Goal: Task Accomplishment & Management: Complete application form

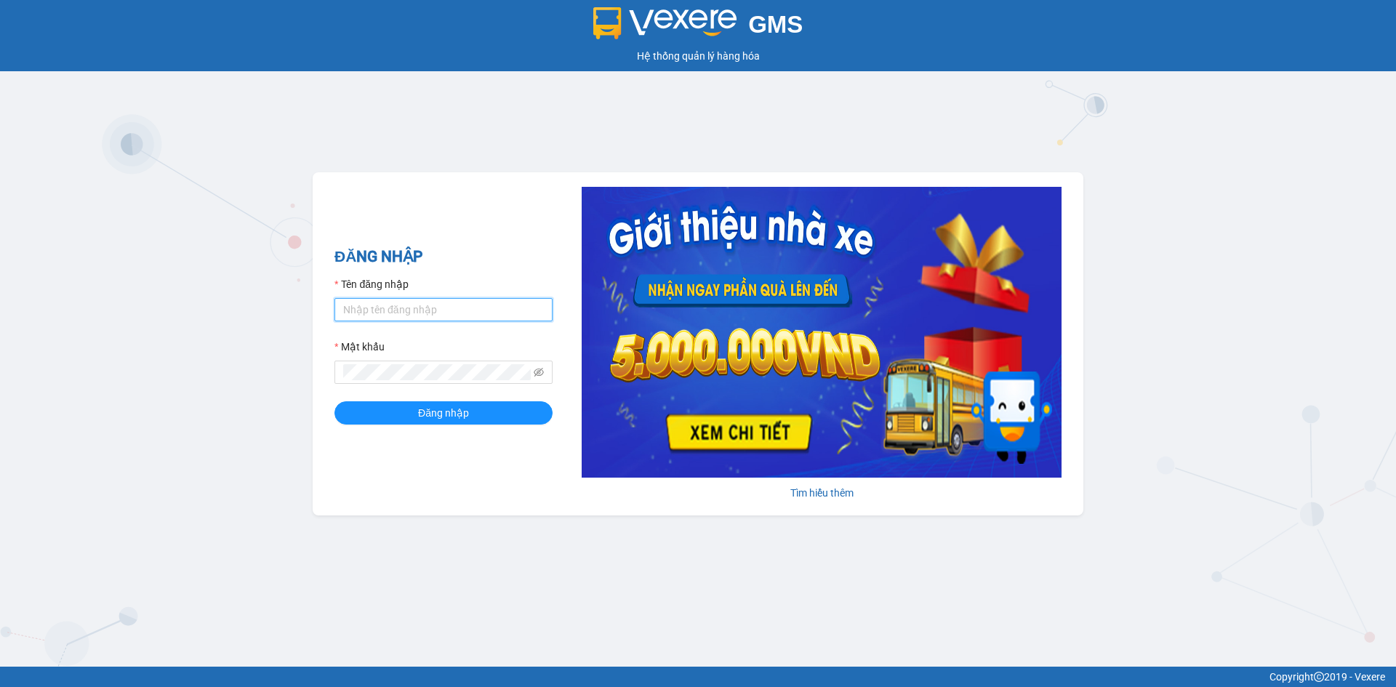
click at [443, 301] on input "Tên đăng nhập" at bounding box center [443, 309] width 218 height 23
type input "buithithutrang.vtp"
click at [334, 401] on button "Đăng nhập" at bounding box center [443, 412] width 218 height 23
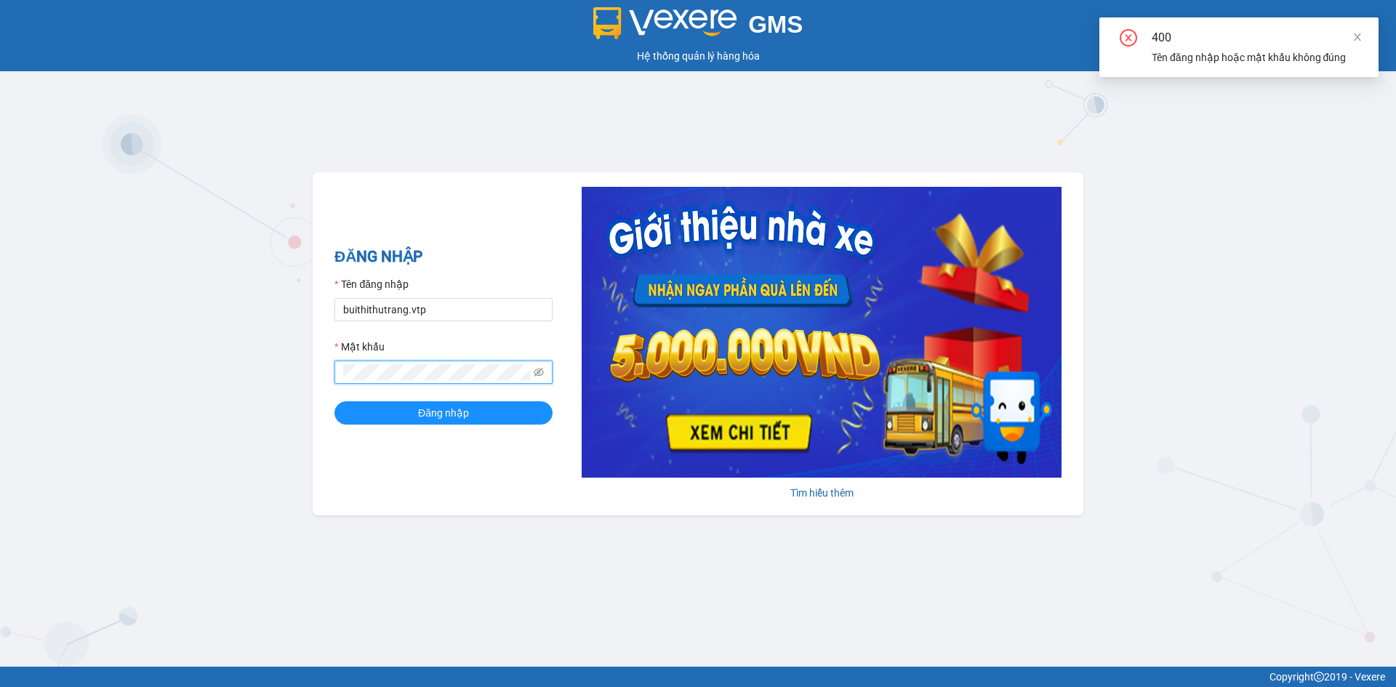
click at [326, 388] on div "ĐĂNG NHẬP Tên đăng nhập buithithutrang.vtp Mật khẩu Đăng nhập Tìm hiểu thêm" at bounding box center [698, 343] width 770 height 343
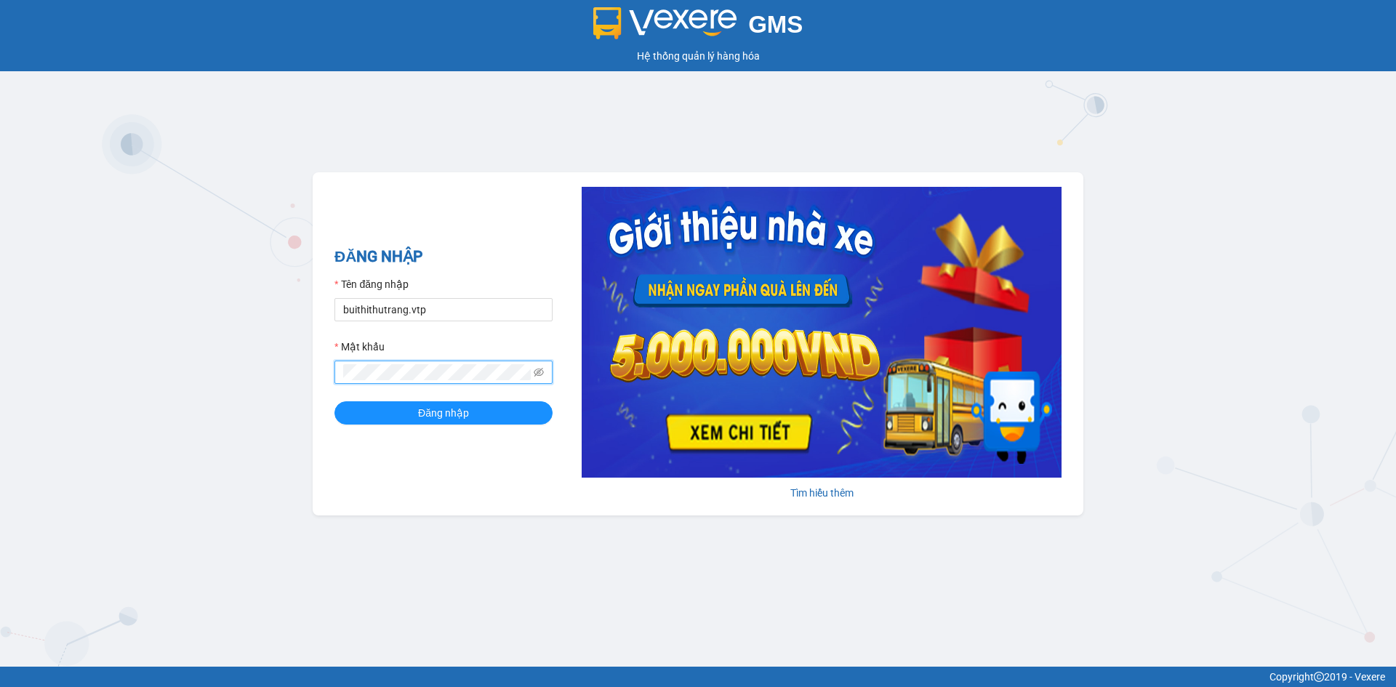
click at [334, 401] on button "Đăng nhập" at bounding box center [443, 412] width 218 height 23
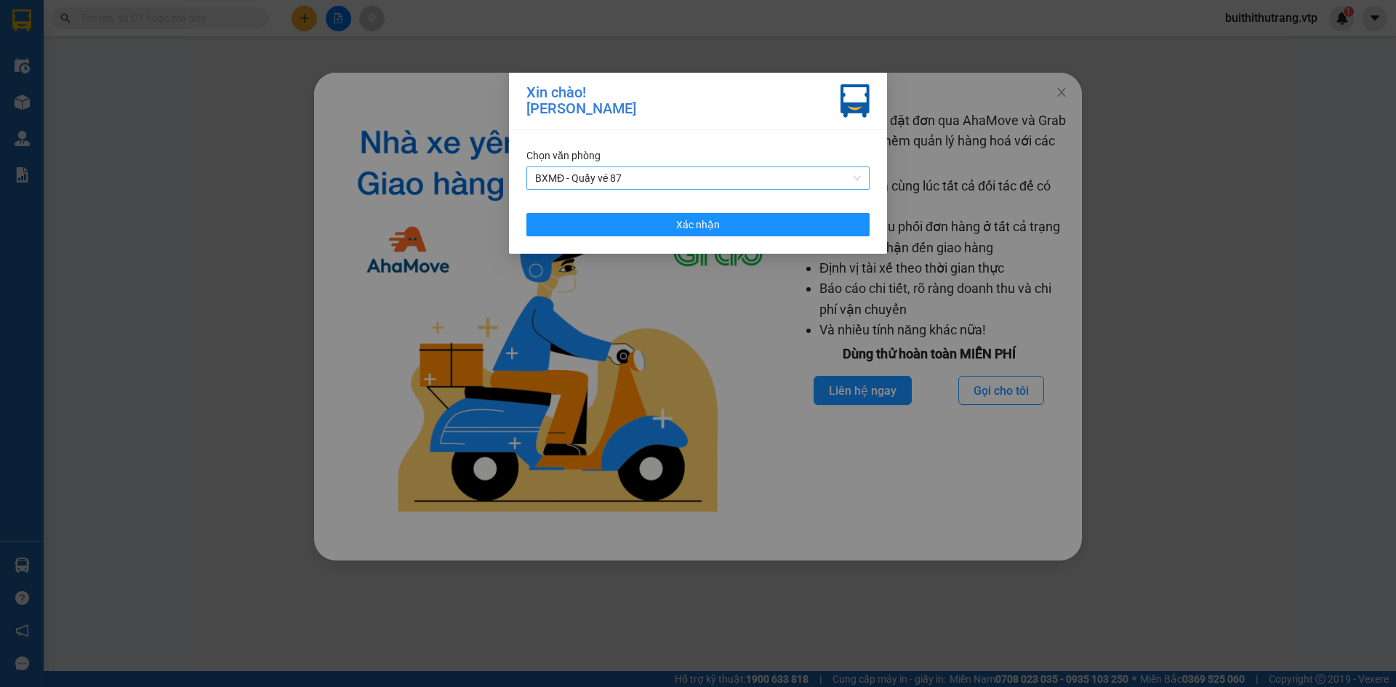
click at [688, 174] on span "BXMĐ - Quầy vé 87" at bounding box center [698, 178] width 326 height 22
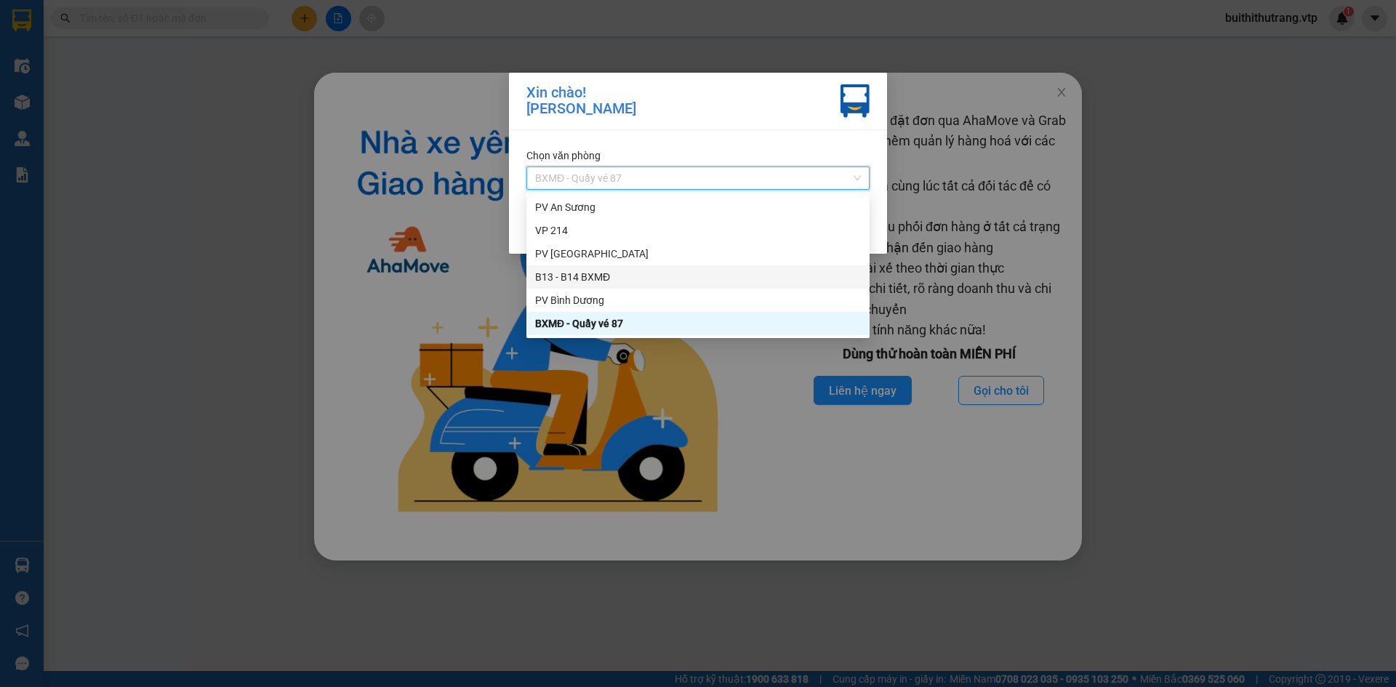
click at [641, 279] on div "B13 - B14 BXMĐ" at bounding box center [698, 277] width 326 height 16
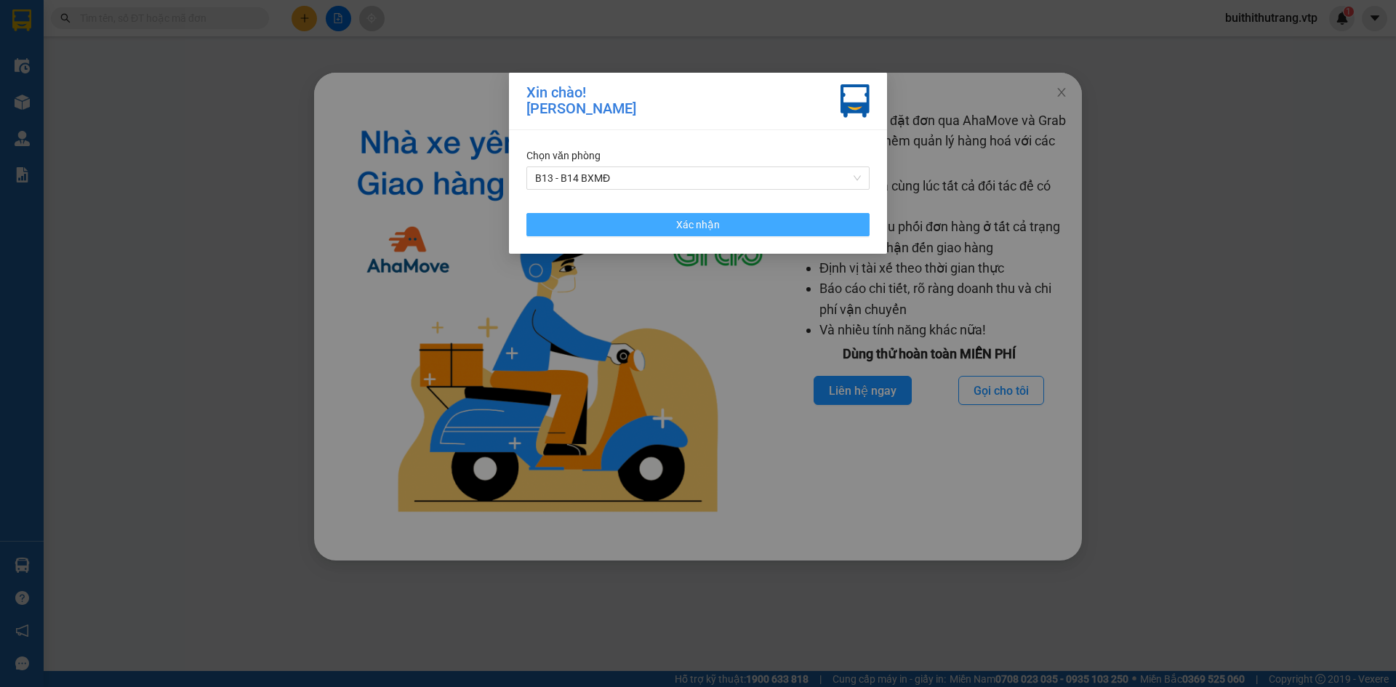
click at [664, 227] on button "Xác nhận" at bounding box center [697, 224] width 343 height 23
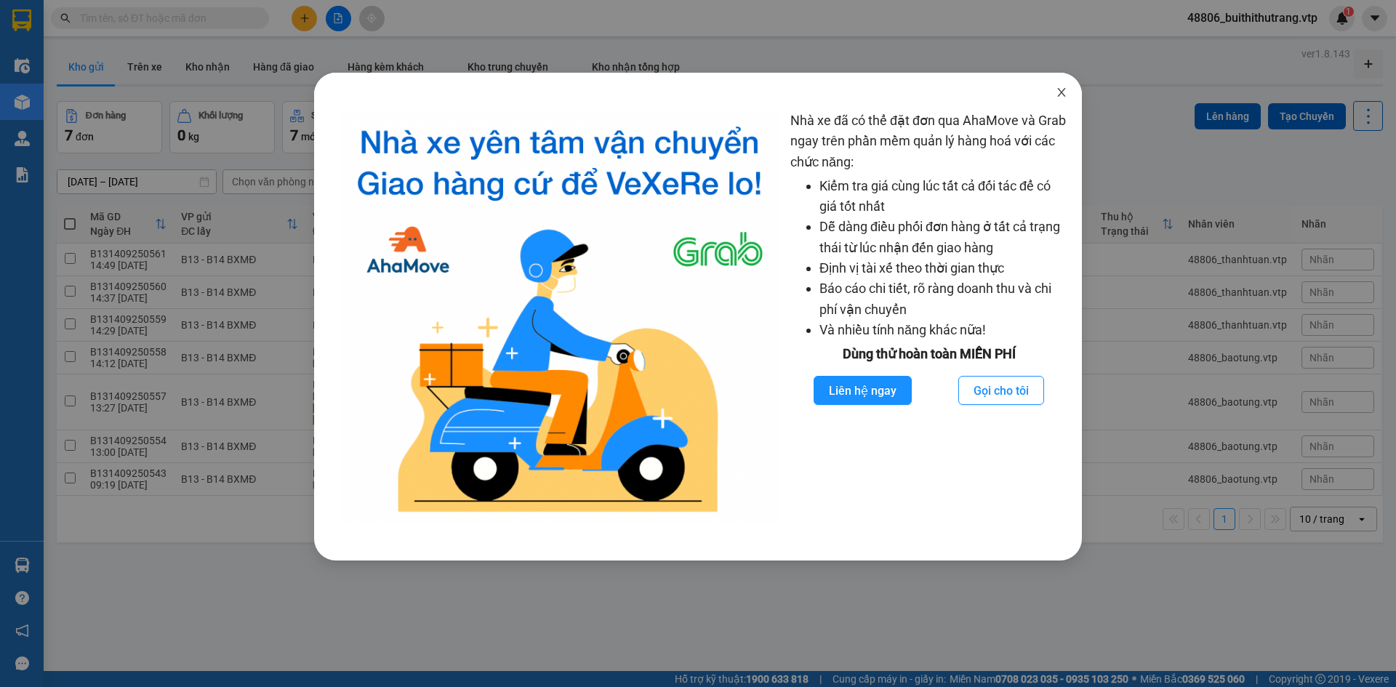
click at [1063, 92] on icon "close" at bounding box center [1061, 92] width 12 height 12
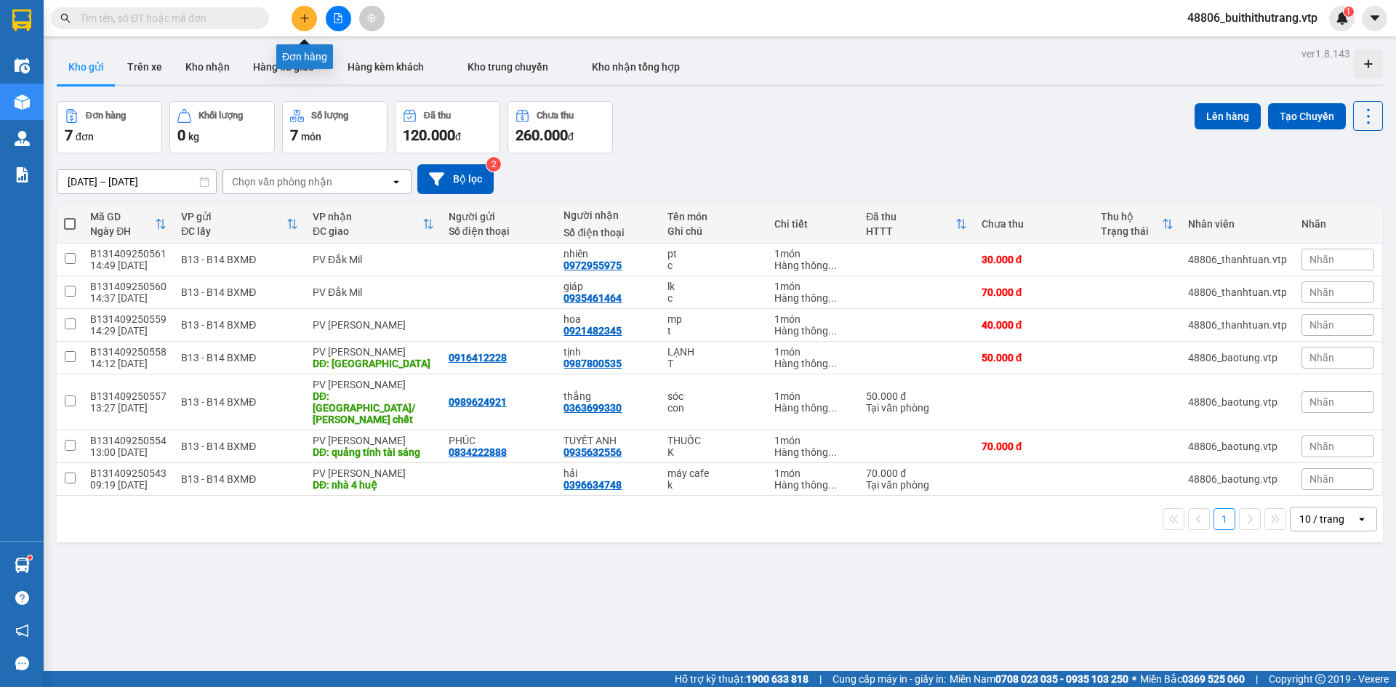
drag, startPoint x: 297, startPoint y: 14, endPoint x: 317, endPoint y: 20, distance: 20.5
click at [318, 7] on div at bounding box center [337, 18] width 109 height 25
click at [311, 17] on button at bounding box center [303, 18] width 25 height 25
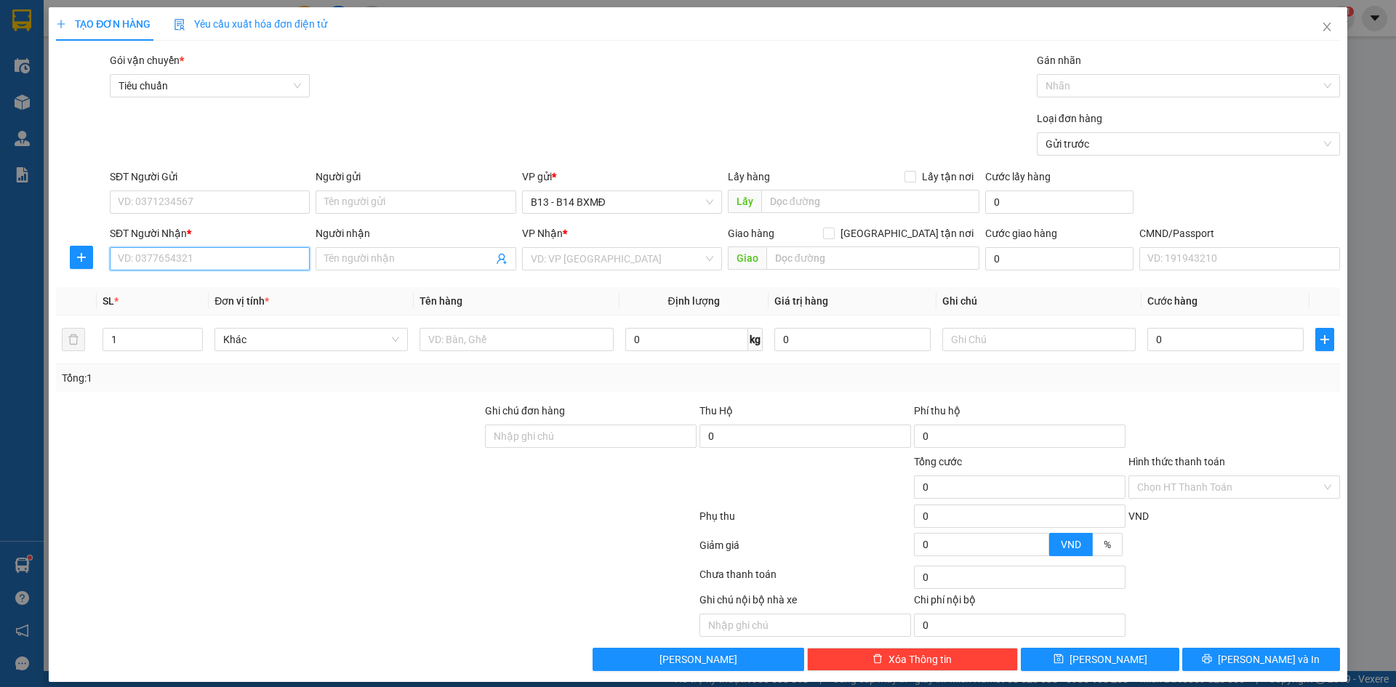
click at [229, 254] on input "SĐT Người Nhận *" at bounding box center [210, 258] width 200 height 23
type input "0396334344"
click at [180, 291] on div "0396334344 - lịch/ok" at bounding box center [208, 288] width 181 height 16
type input "lịch/ok"
type input "0396334344"
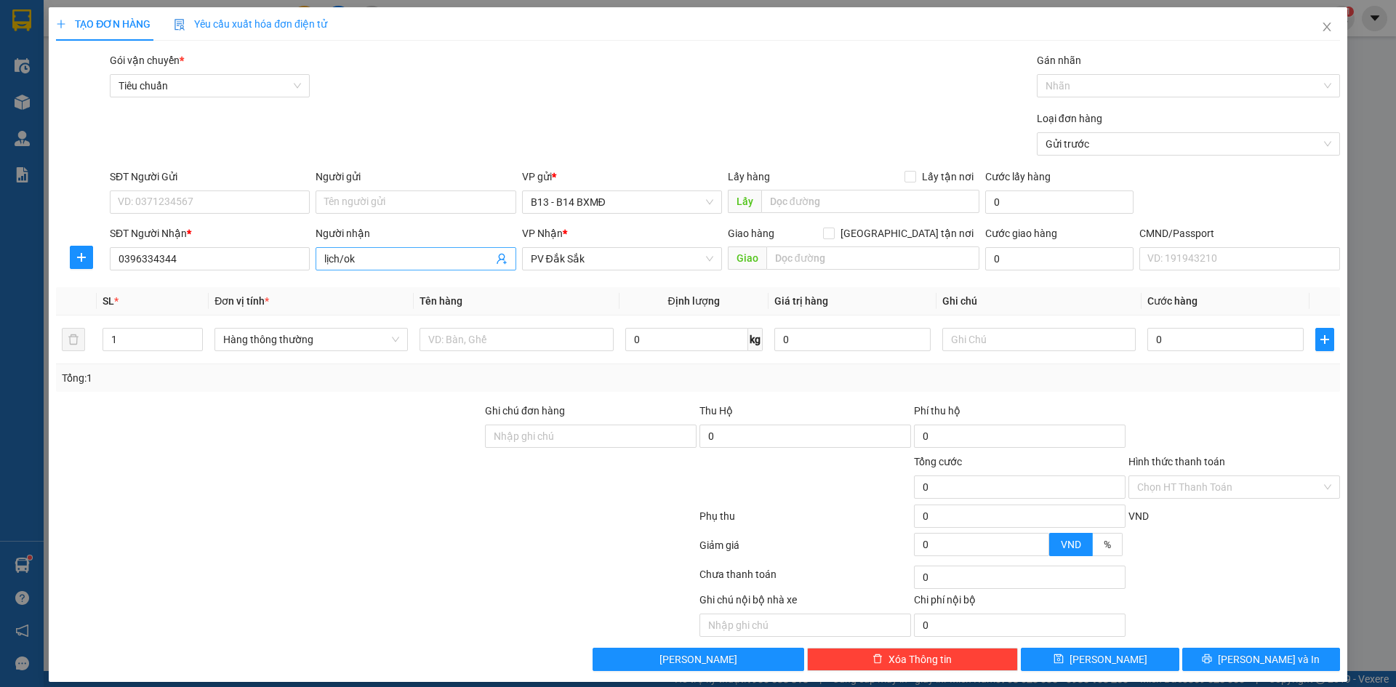
click at [363, 258] on input "lịch/ok" at bounding box center [408, 259] width 168 height 16
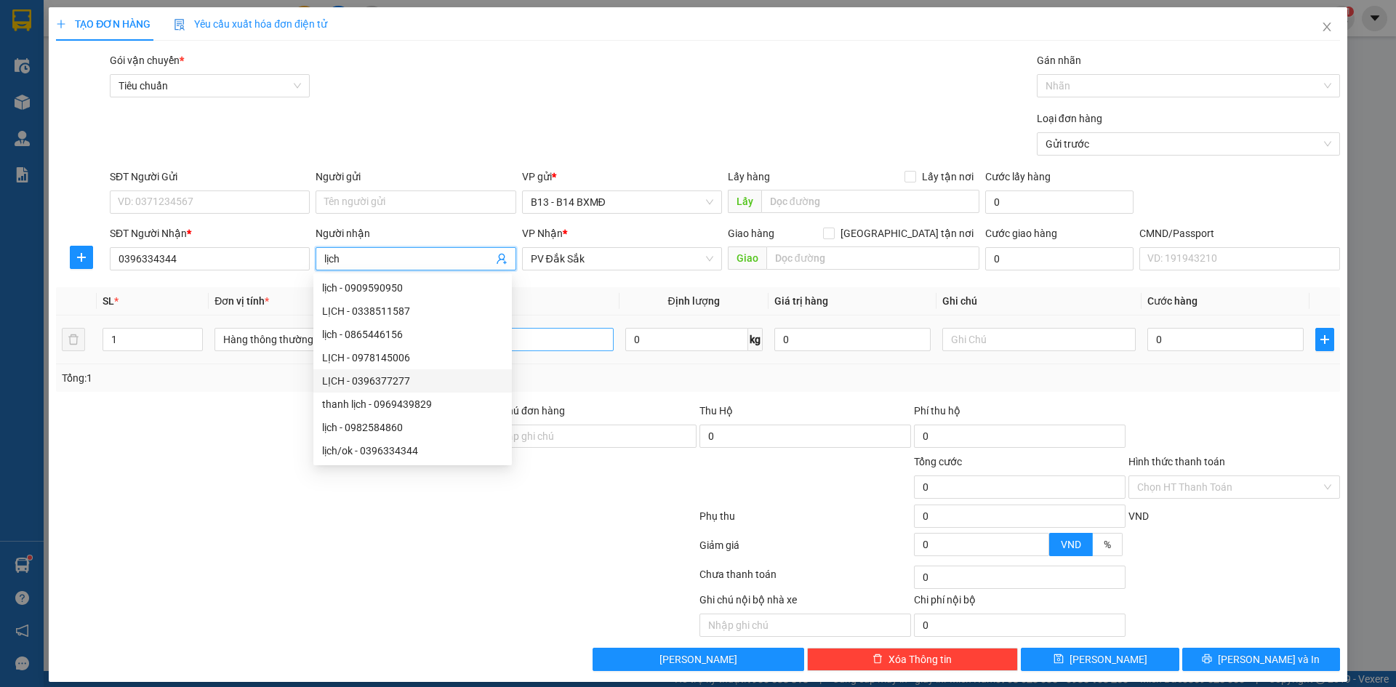
type input "lịch"
click at [557, 337] on input "text" at bounding box center [515, 339] width 193 height 23
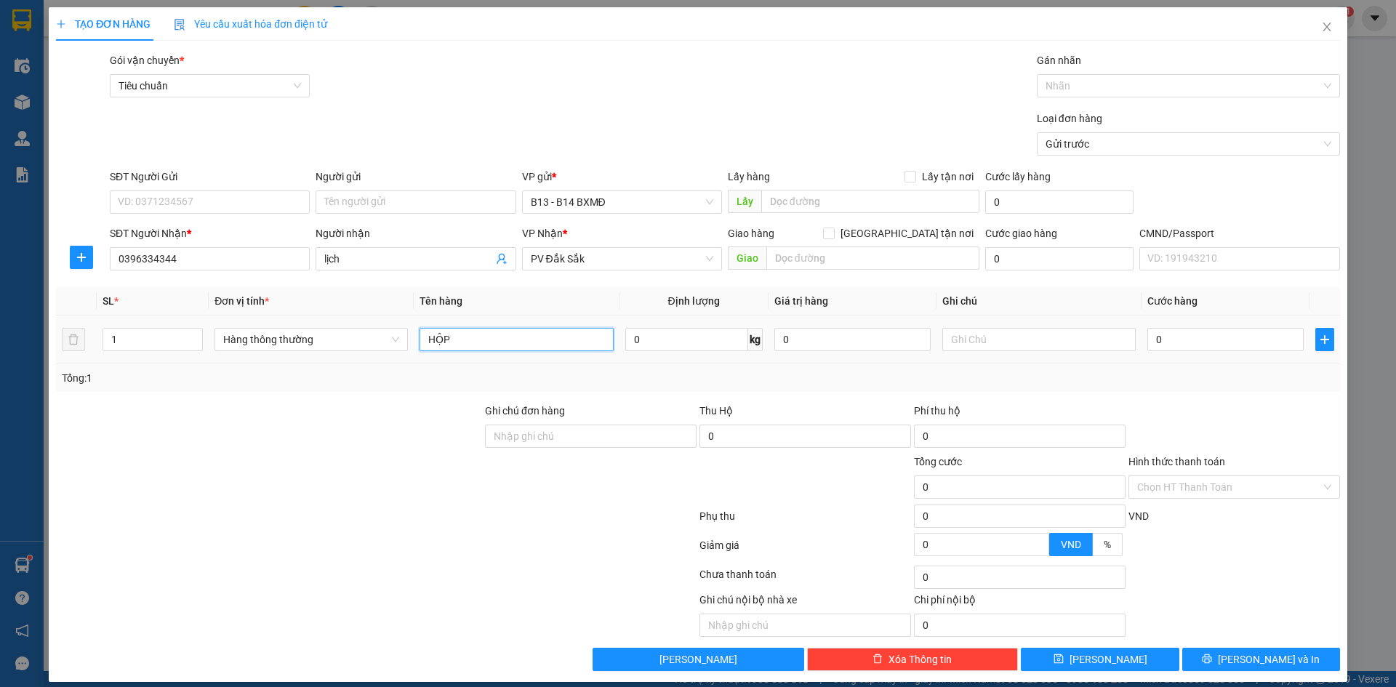
type input "HỘP"
type input "PT"
type input "3"
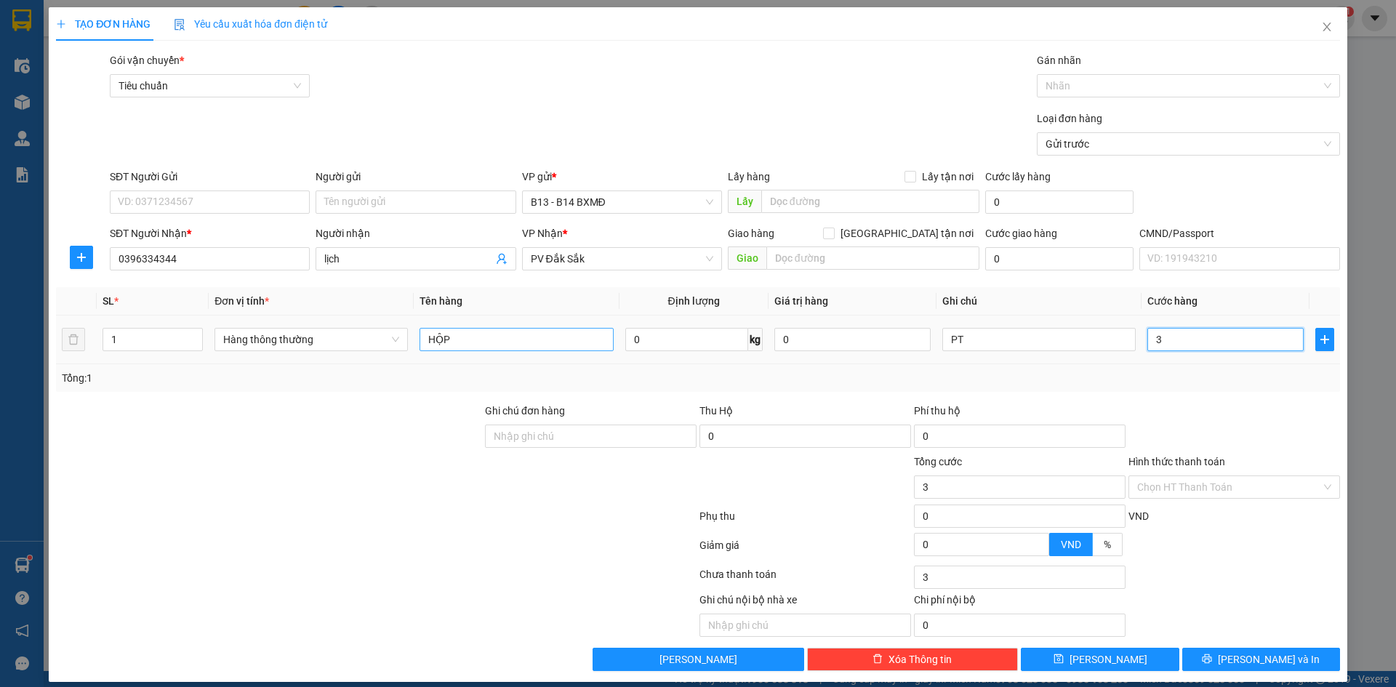
type input "30"
type input "300"
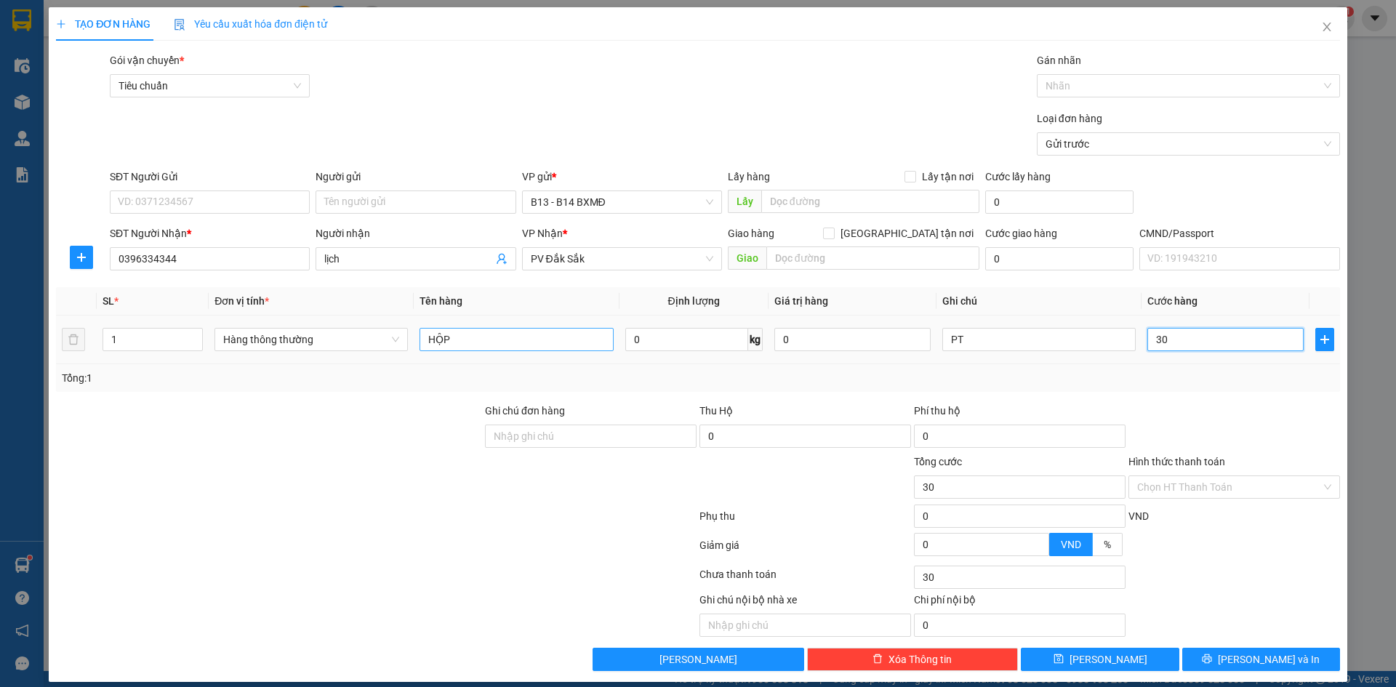
type input "300"
type input "3.000"
type input "30.000"
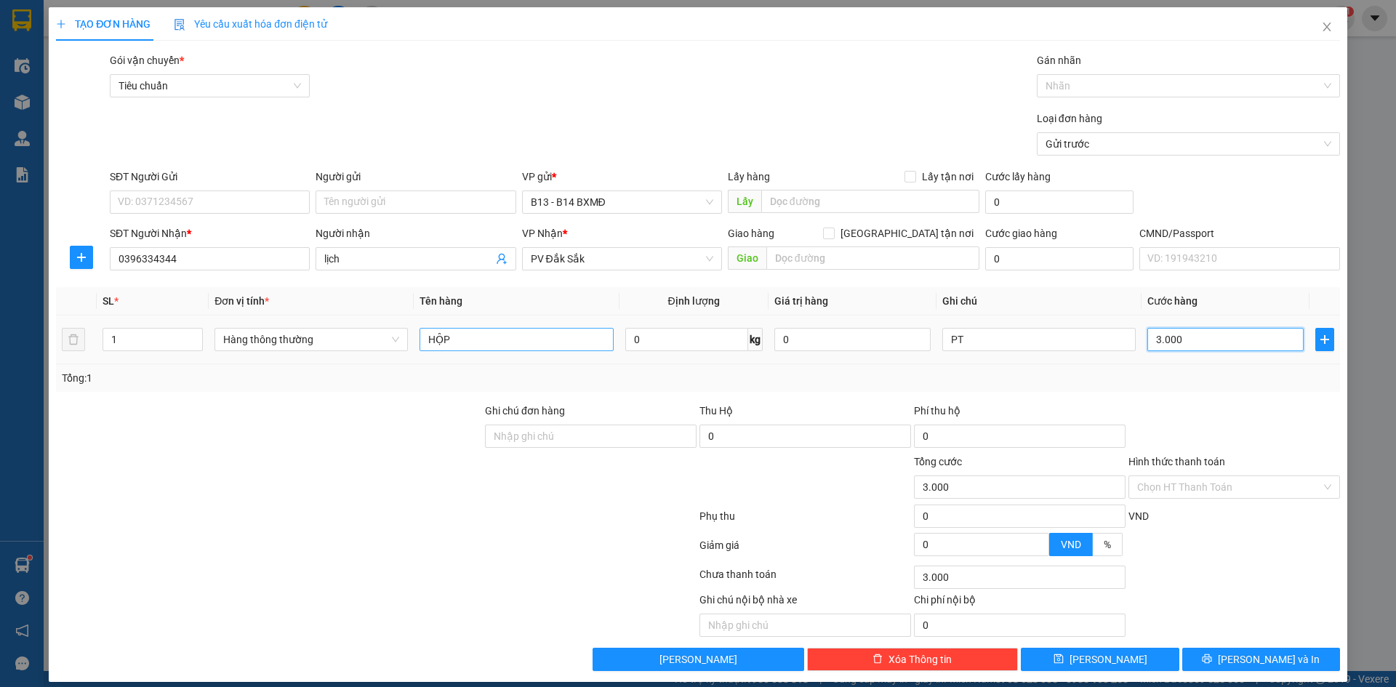
type input "30.000"
drag, startPoint x: 1212, startPoint y: 659, endPoint x: 1201, endPoint y: 669, distance: 14.9
click at [1212, 658] on button "[PERSON_NAME] và In" at bounding box center [1261, 659] width 158 height 23
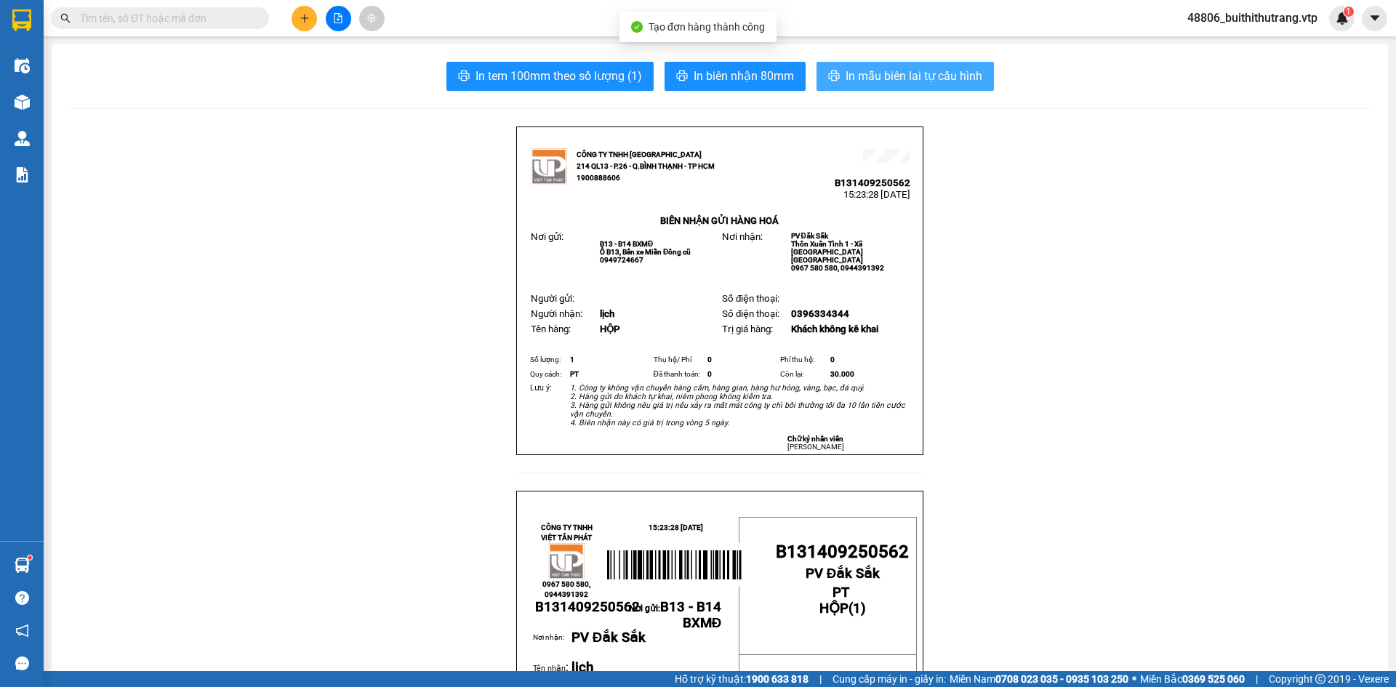
drag, startPoint x: 913, startPoint y: 78, endPoint x: 919, endPoint y: 70, distance: 9.9
click at [914, 78] on span "In mẫu biên lai tự cấu hình" at bounding box center [913, 76] width 137 height 18
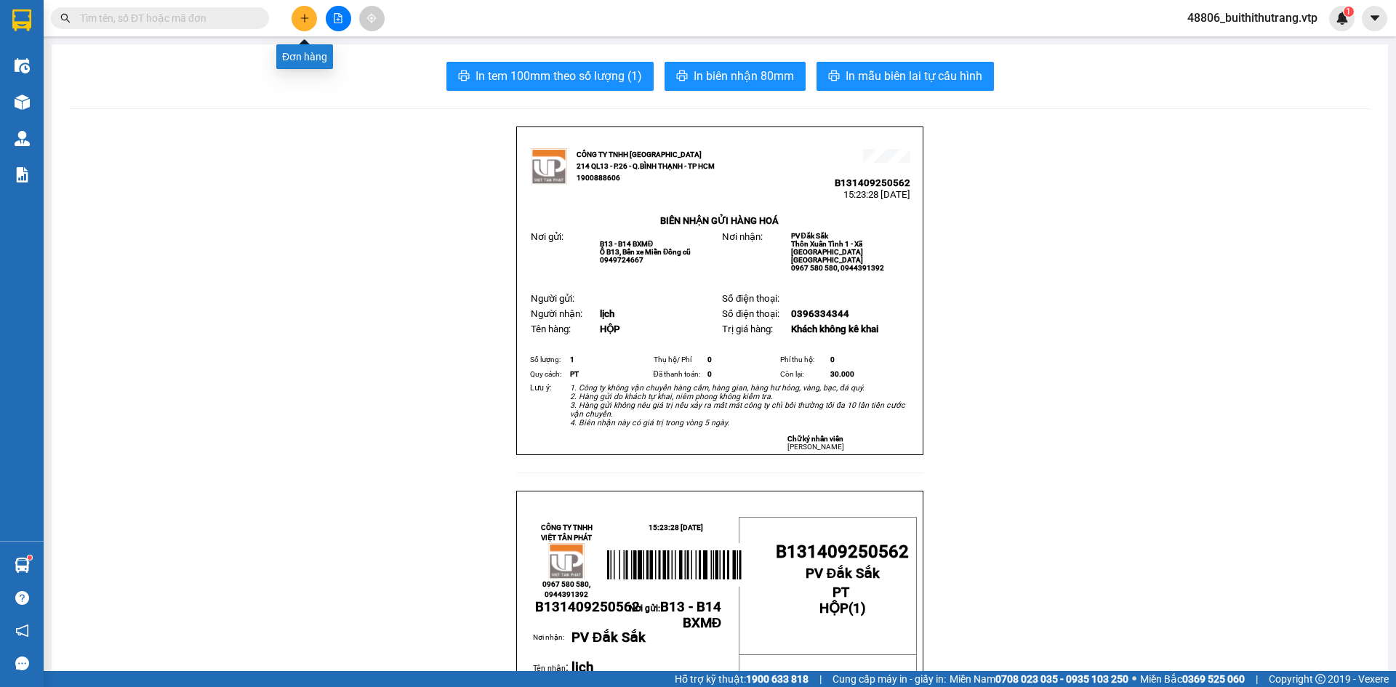
click at [299, 18] on icon "plus" at bounding box center [304, 18] width 10 height 10
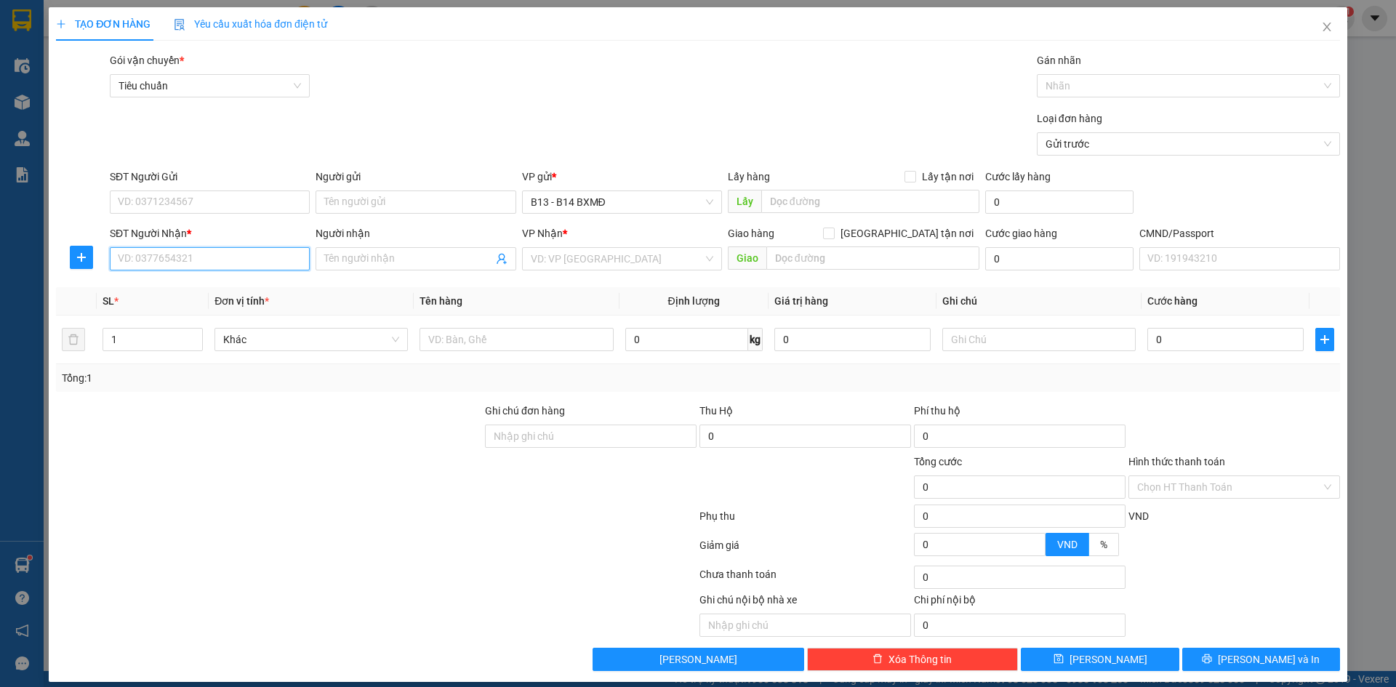
click at [209, 257] on input "SĐT Người Nhận *" at bounding box center [210, 258] width 200 height 23
type input "0914246005"
click at [341, 261] on input "Người nhận" at bounding box center [408, 259] width 168 height 16
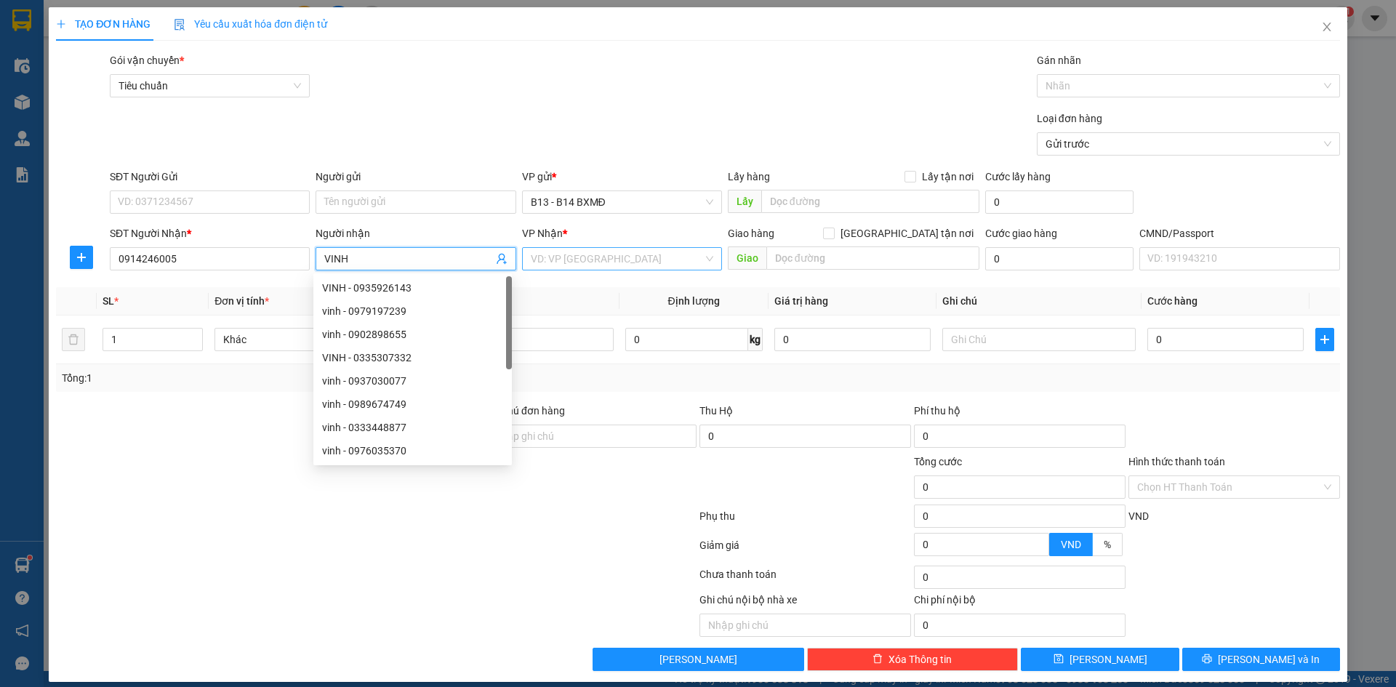
type input "VINH"
click at [589, 262] on input "search" at bounding box center [617, 259] width 172 height 22
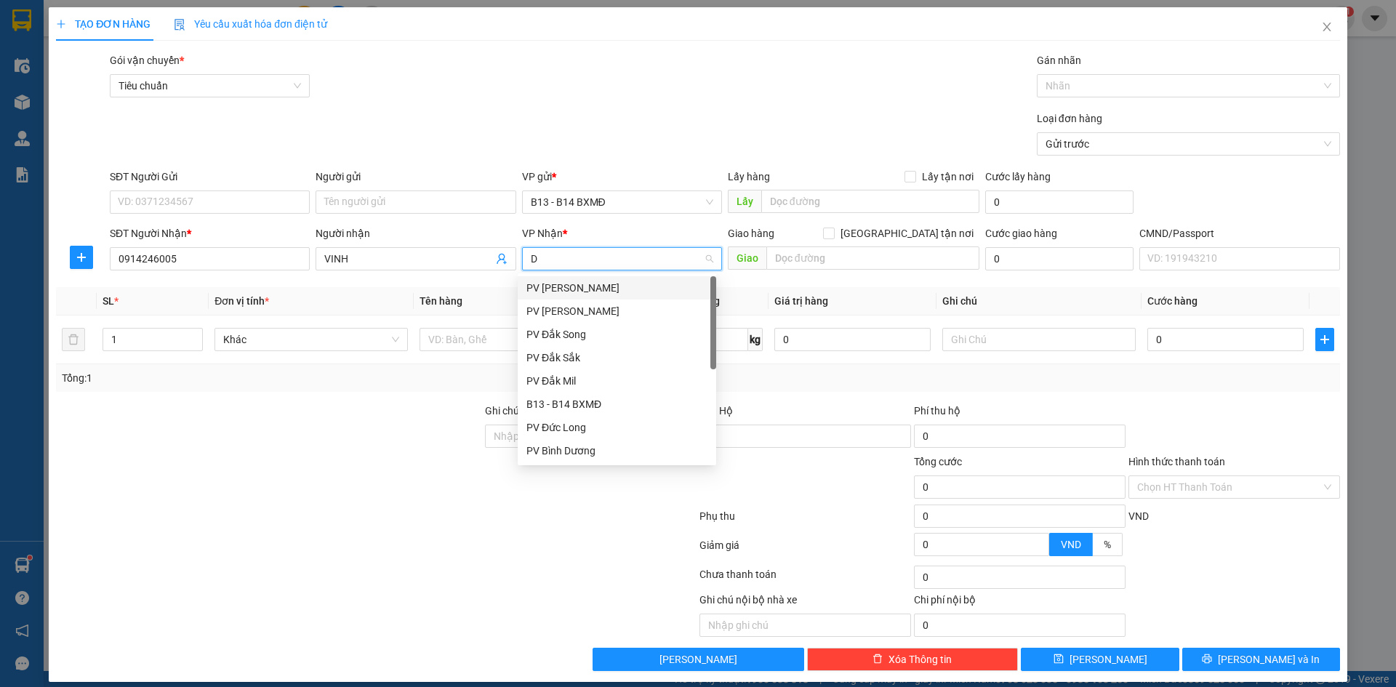
type input "DM"
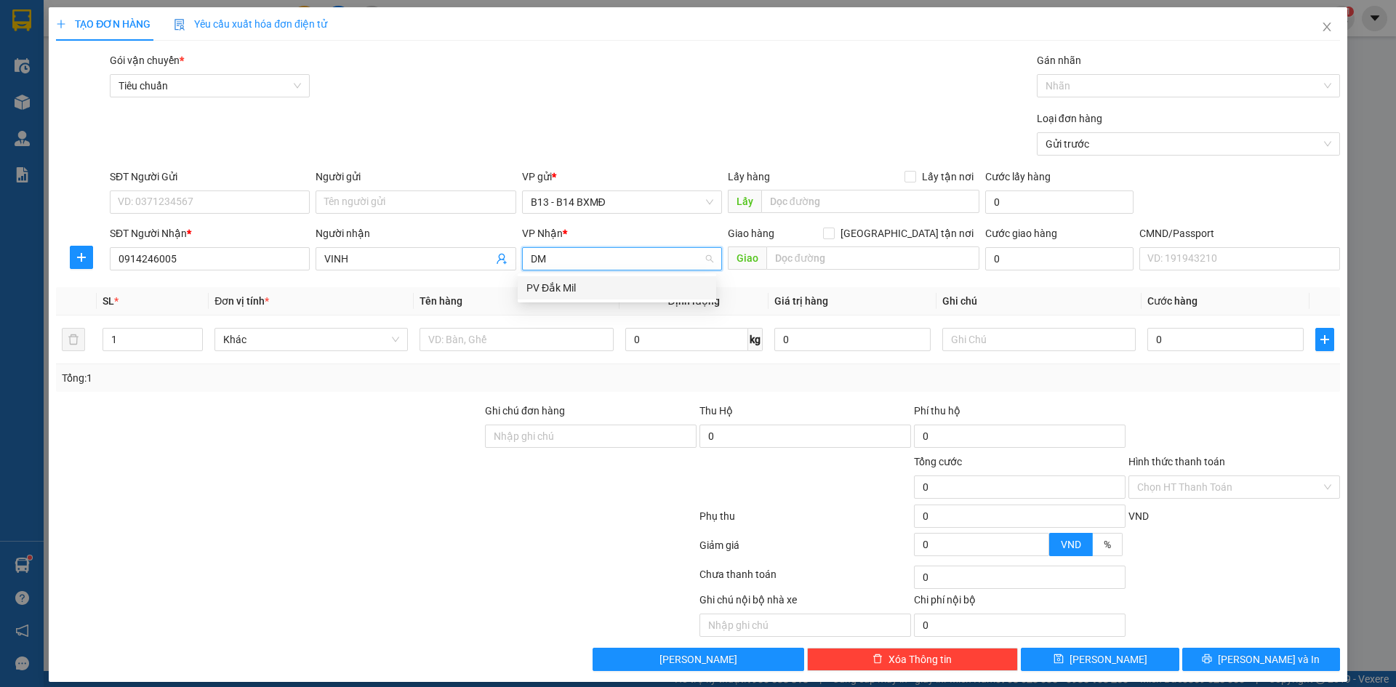
click at [553, 291] on div "PV Đắk Mil" at bounding box center [616, 288] width 181 height 16
click at [244, 198] on input "SĐT Người Gửi" at bounding box center [210, 201] width 200 height 23
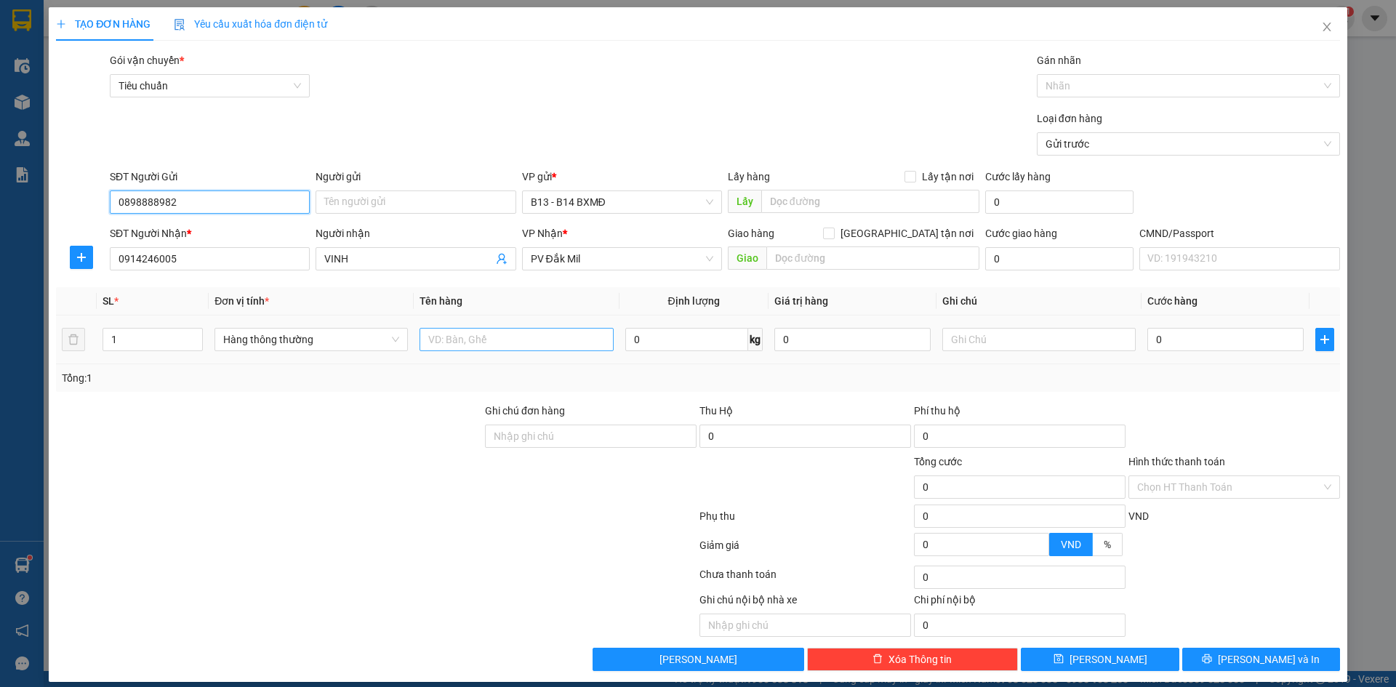
type input "0898888982"
click at [446, 334] on input "text" at bounding box center [515, 339] width 193 height 23
type input "THÙNG XỐP"
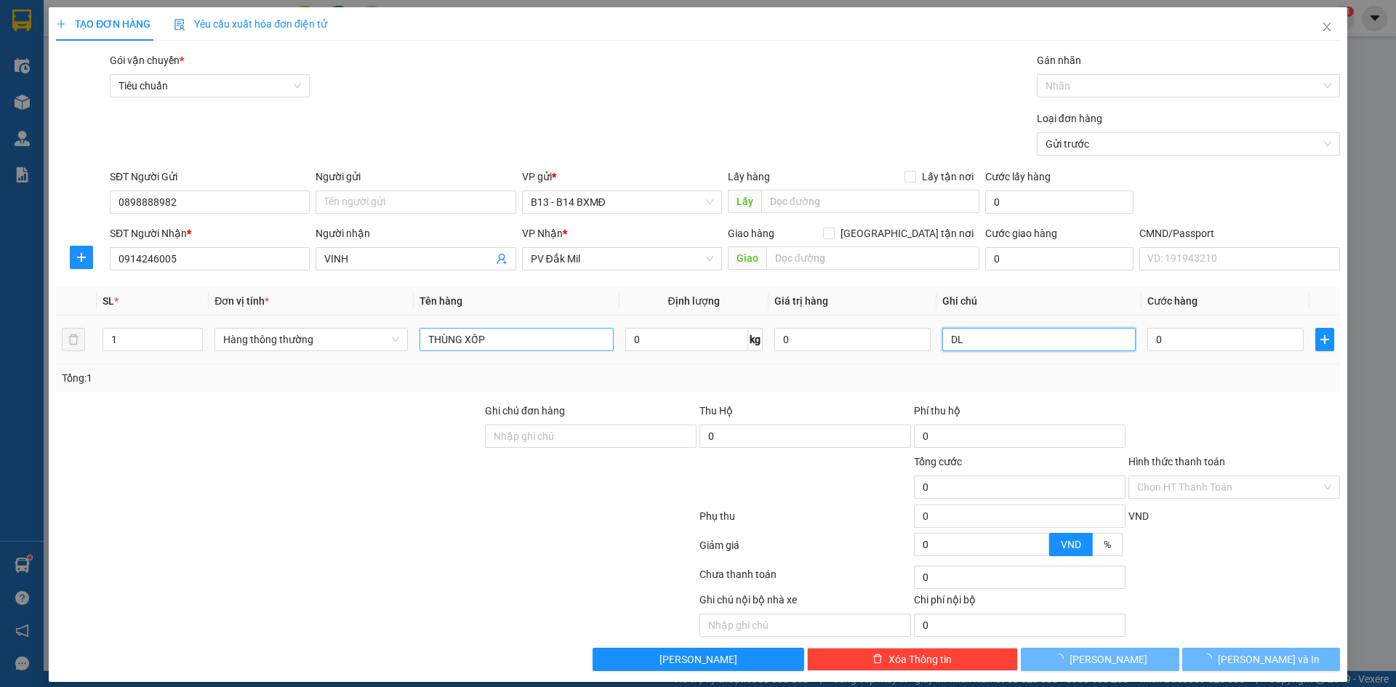
type input "DL"
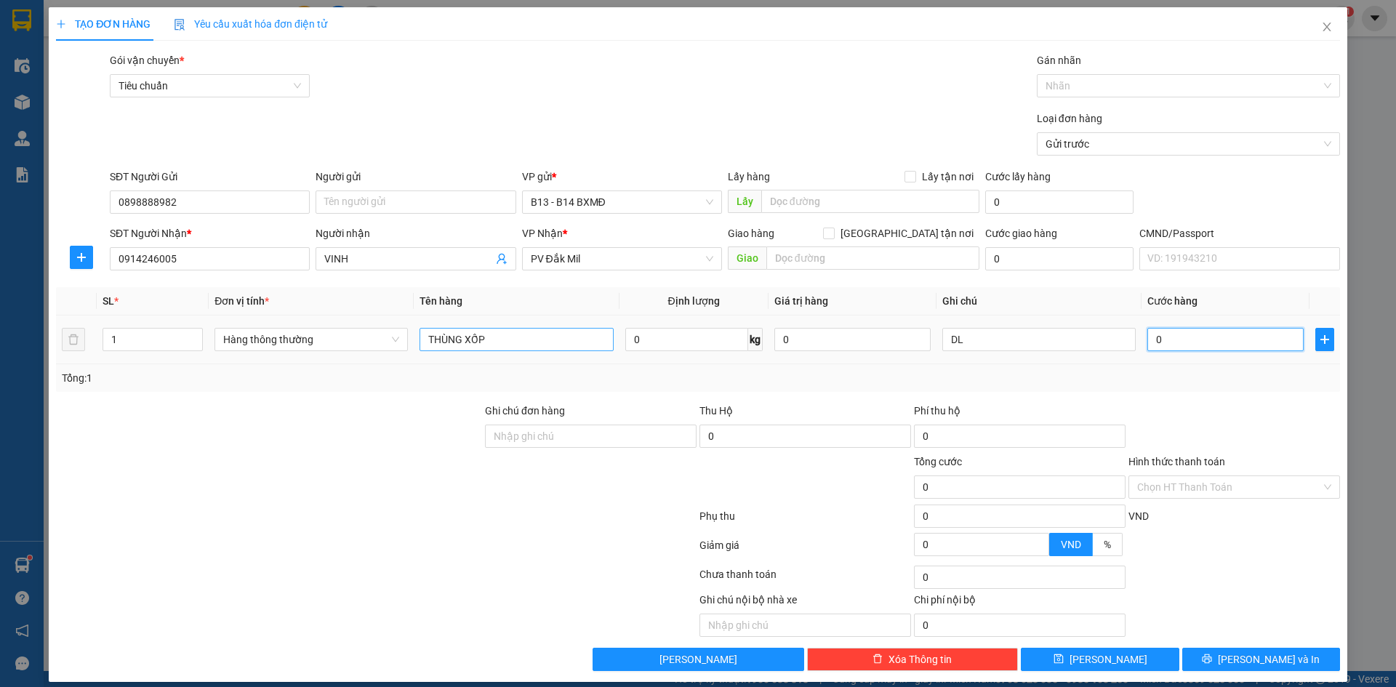
type input "1"
type input "10"
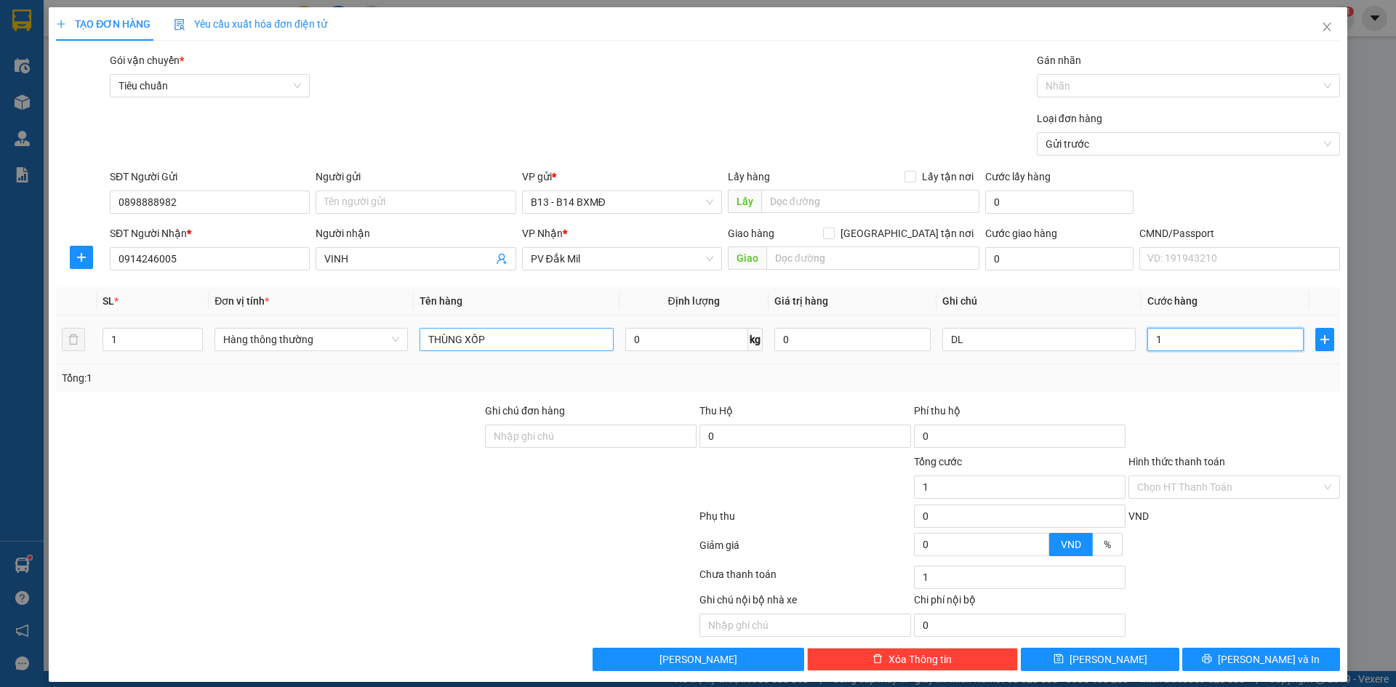
type input "10"
type input "100"
type input "1.000"
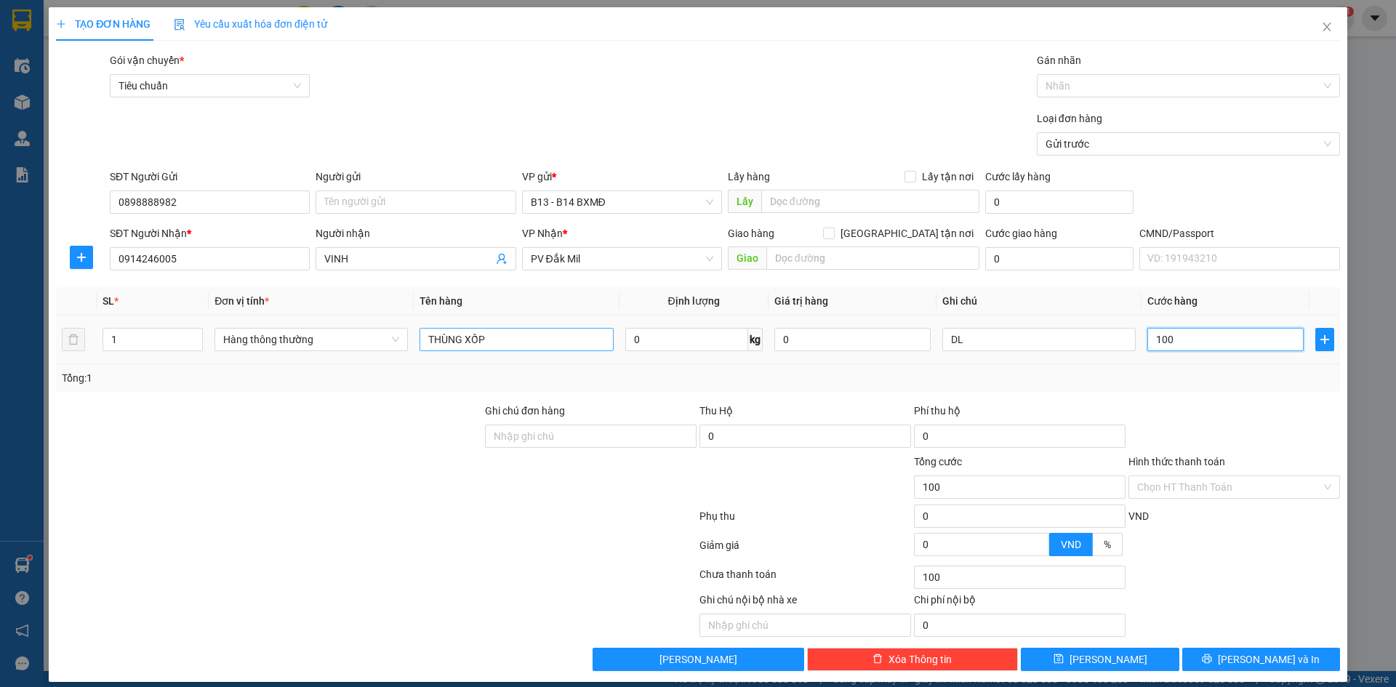
type input "1.000"
type input "10.000"
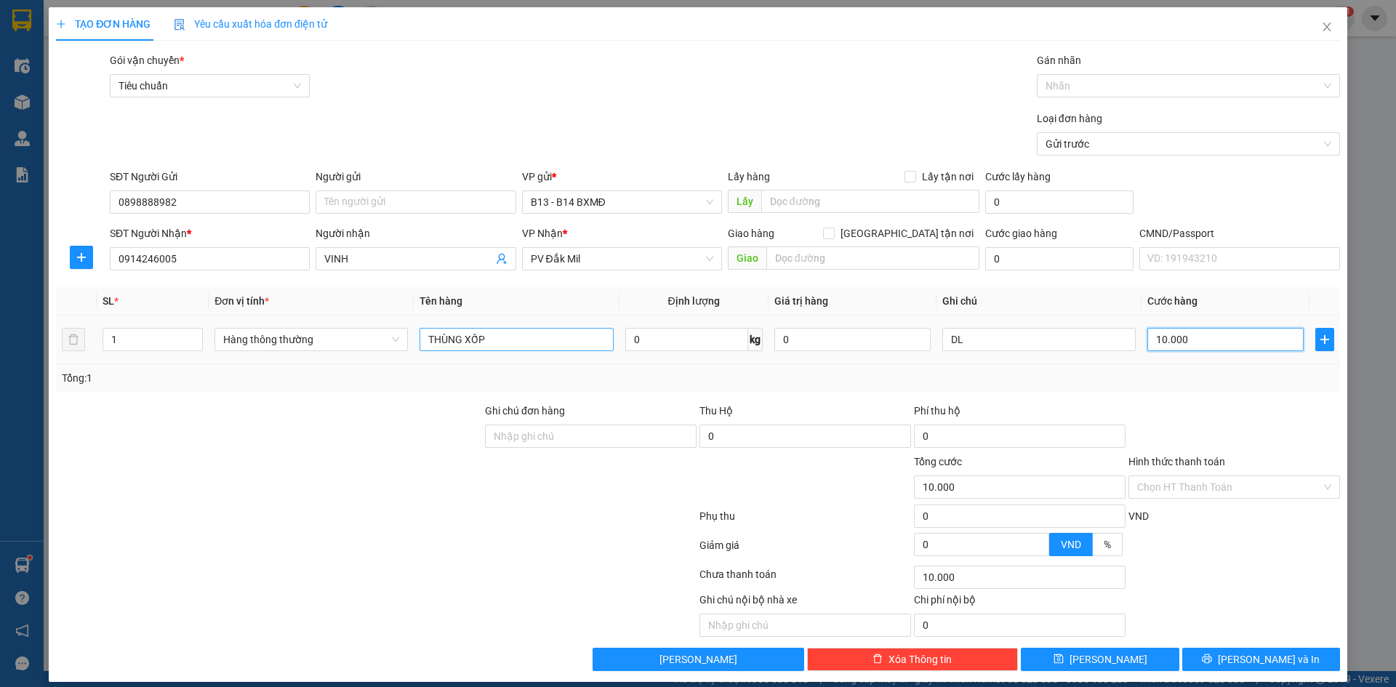
type input "100.000"
click at [1252, 653] on span "[PERSON_NAME] và In" at bounding box center [1268, 659] width 102 height 16
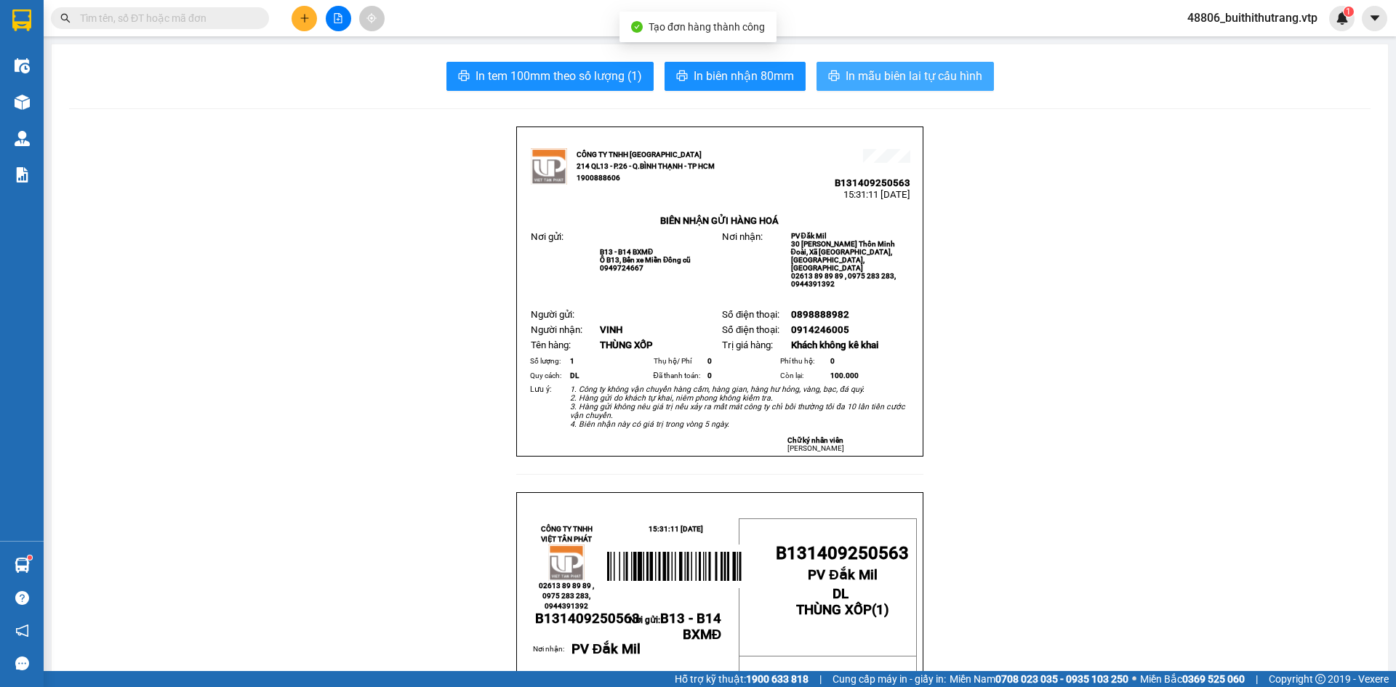
click at [938, 84] on span "In mẫu biên lai tự cấu hình" at bounding box center [913, 76] width 137 height 18
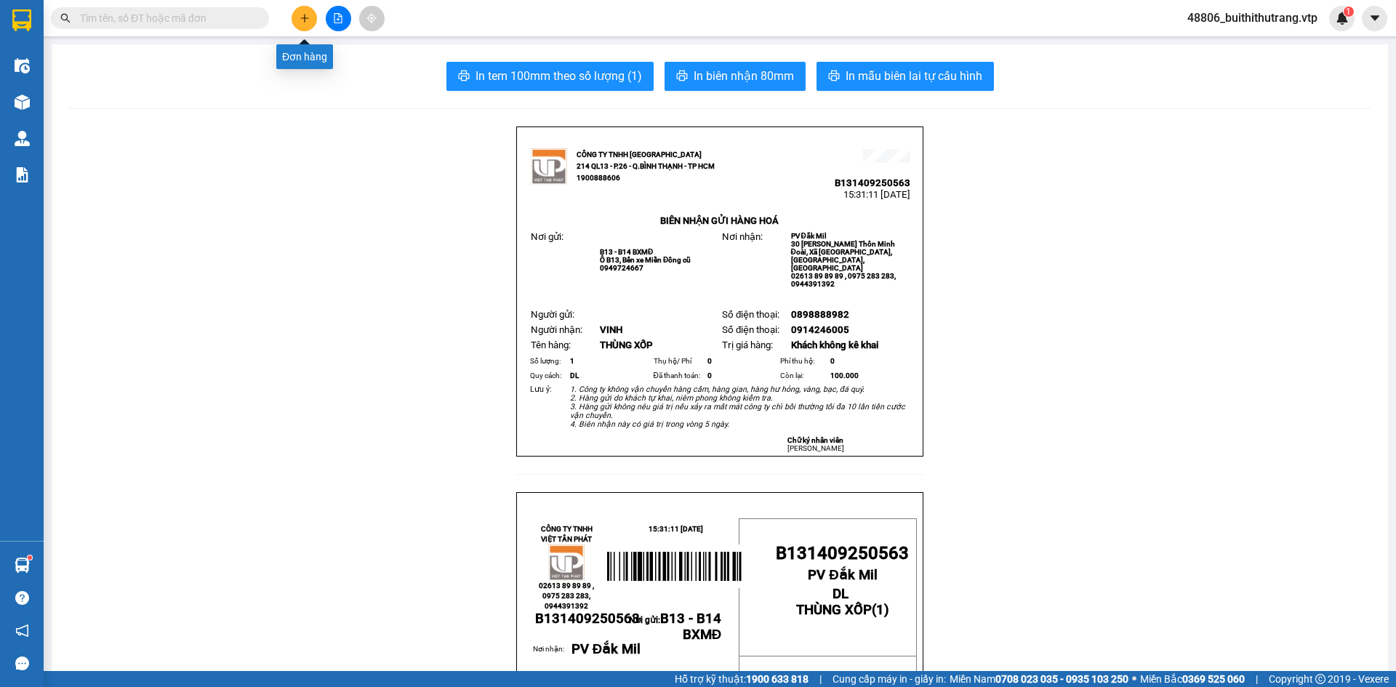
click at [300, 17] on icon "plus" at bounding box center [304, 18] width 10 height 10
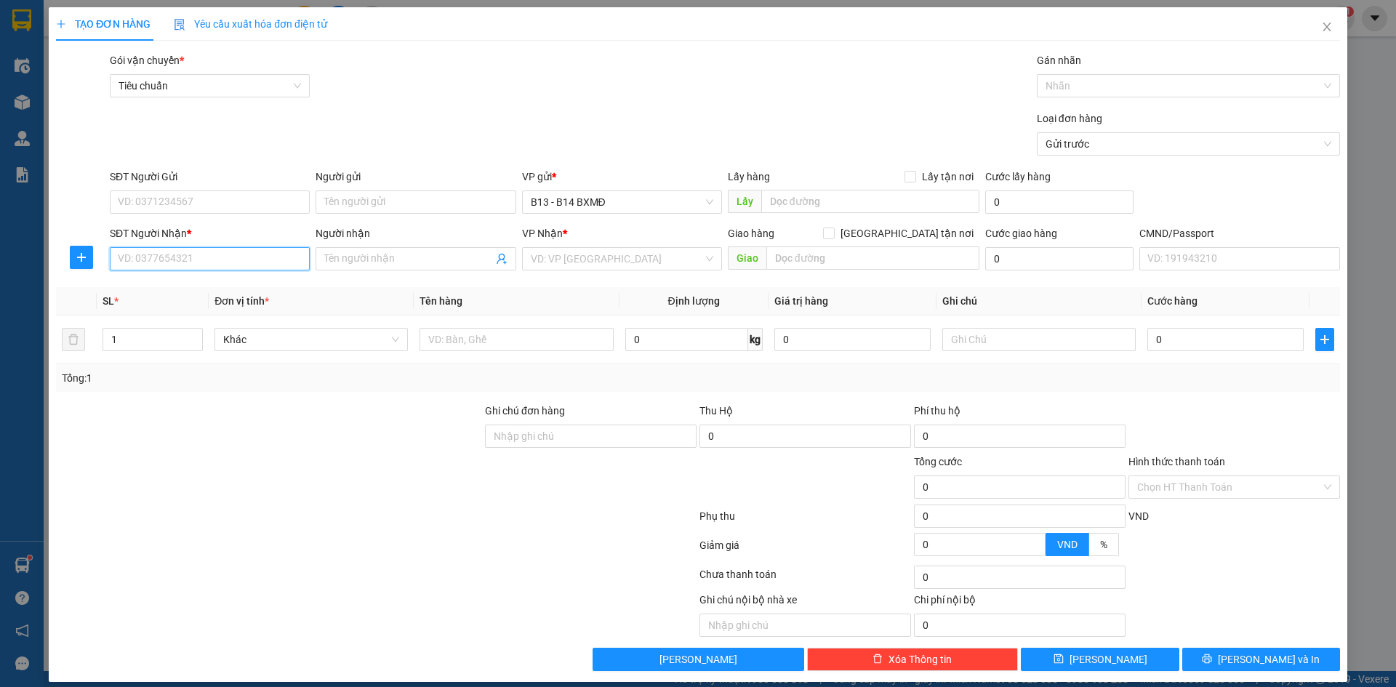
click at [243, 257] on input "SĐT Người Nhận *" at bounding box center [210, 258] width 200 height 23
type input "0843262264"
click at [177, 295] on div "0843262264 - phúc" at bounding box center [208, 288] width 181 height 16
type input "phúc"
type input "thu hộ 1tr590k đã tính cước thu hộ"
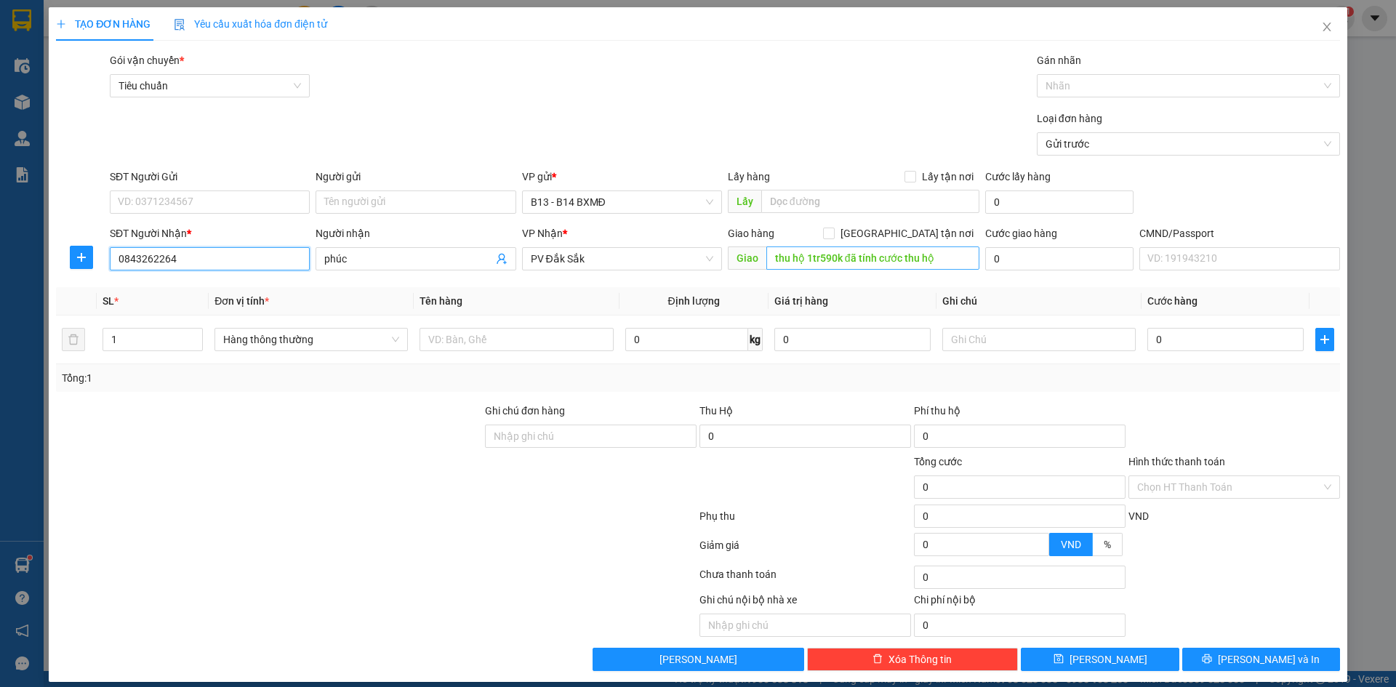
type input "0843262264"
click at [934, 262] on input "thu hộ 1tr590k đã tính cước thu hộ" at bounding box center [872, 257] width 213 height 23
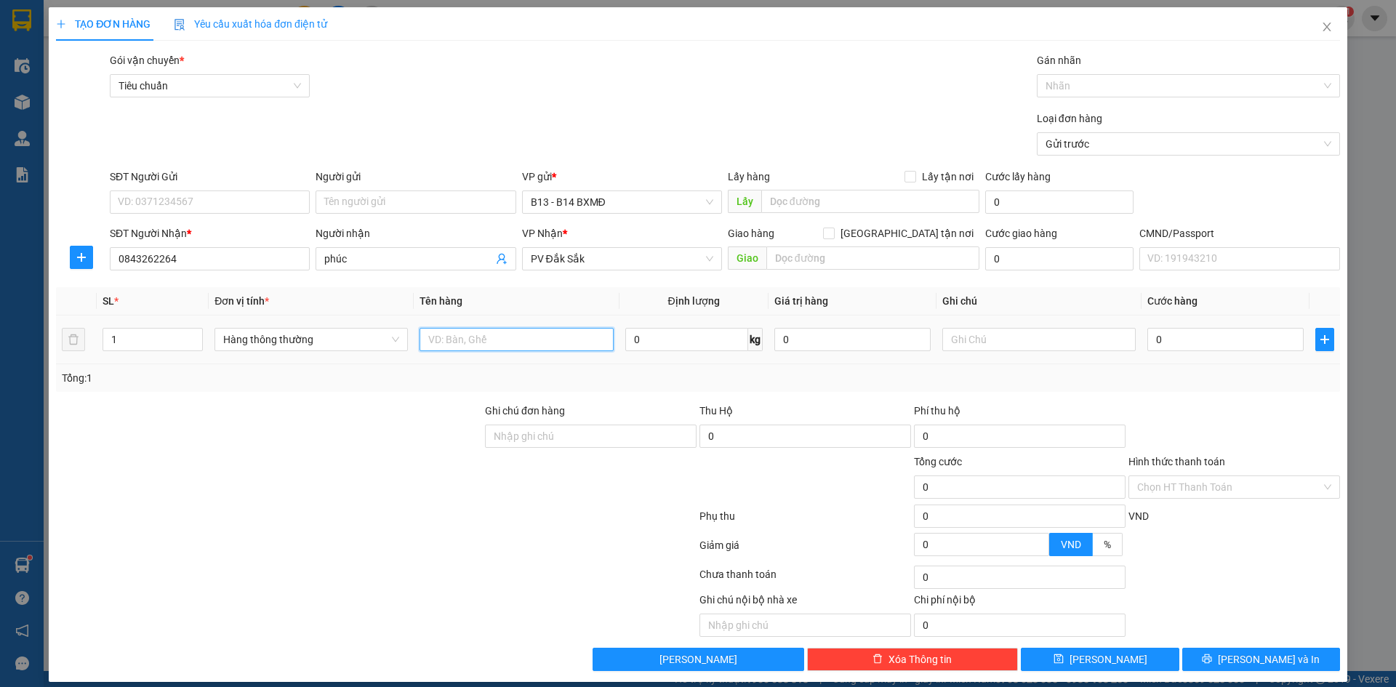
click at [495, 339] on input "text" at bounding box center [515, 339] width 193 height 23
drag, startPoint x: 121, startPoint y: 342, endPoint x: 84, endPoint y: 353, distance: 38.4
click at [90, 350] on tr "1 Hàng thông thường 0 kg 0 0" at bounding box center [698, 339] width 1284 height 49
type input "2"
click at [451, 342] on input "text" at bounding box center [515, 339] width 193 height 23
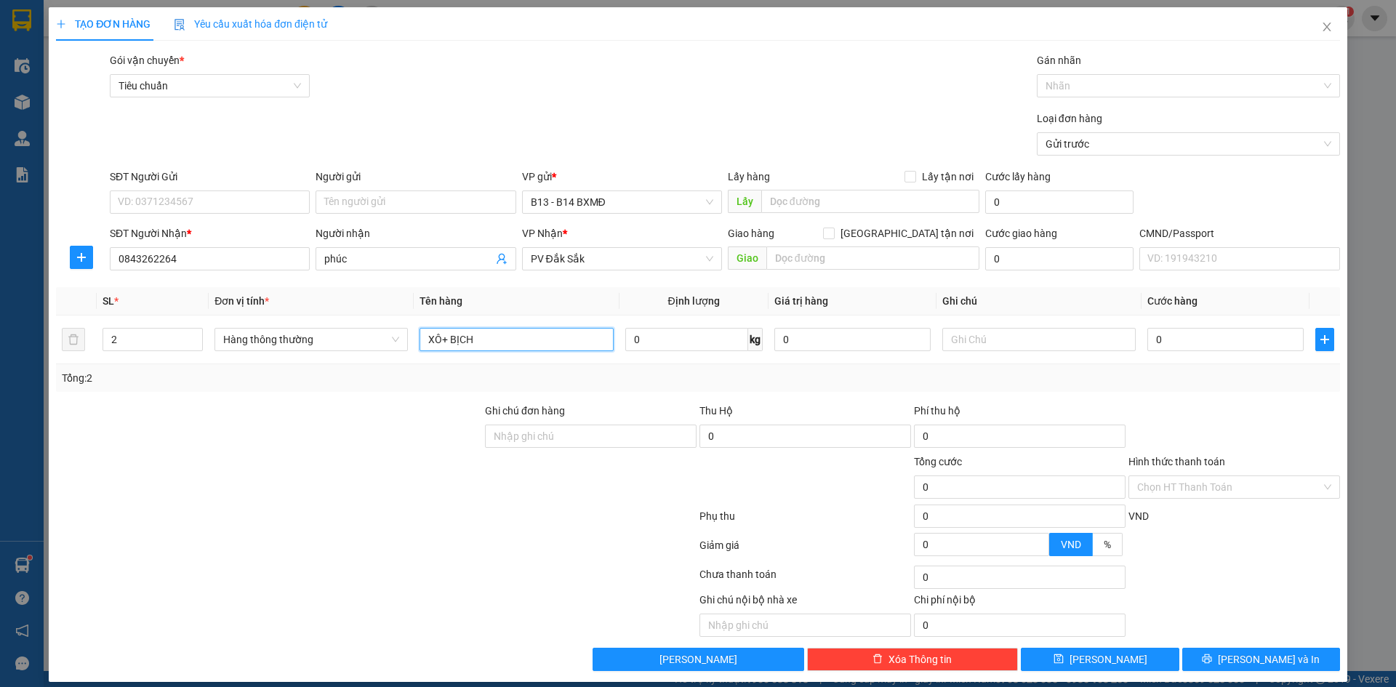
type input "XÔ+ BỊCH"
type input "S"
type input "SƠN - HƯ KO ĐỀN"
type input "8"
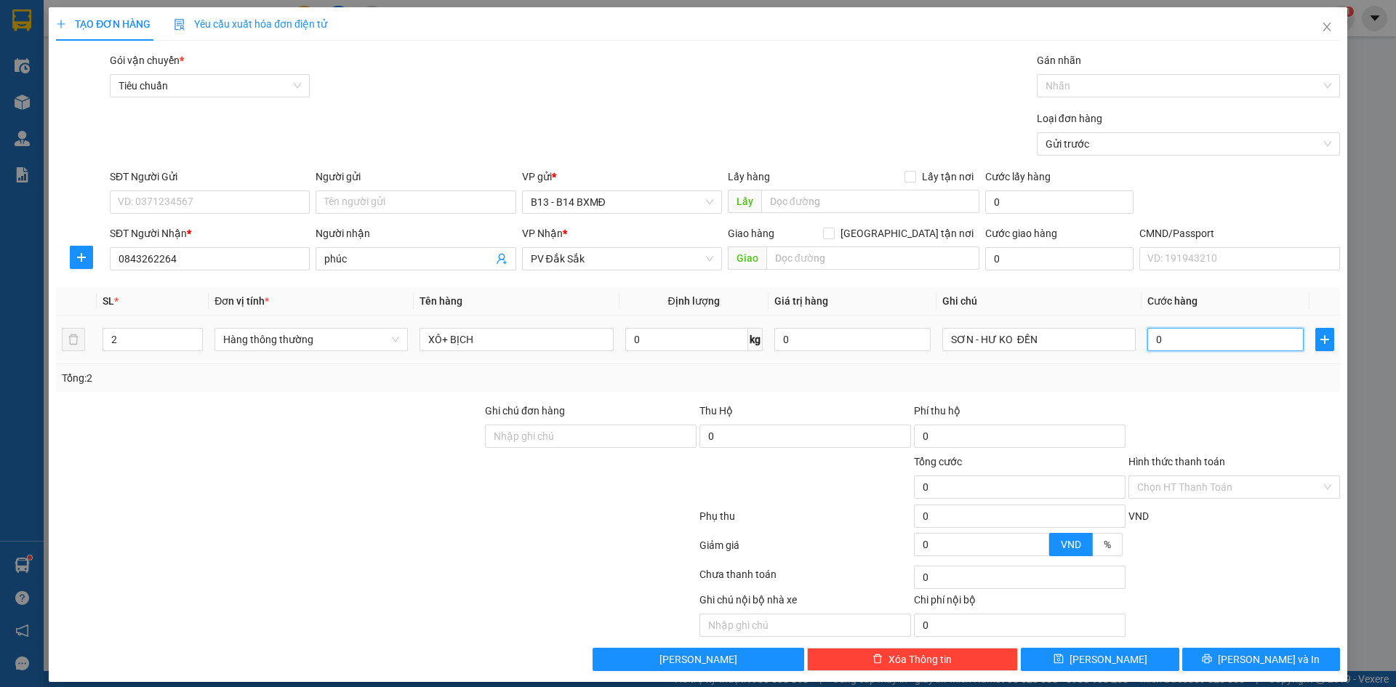
type input "8"
type input "80"
type input "800"
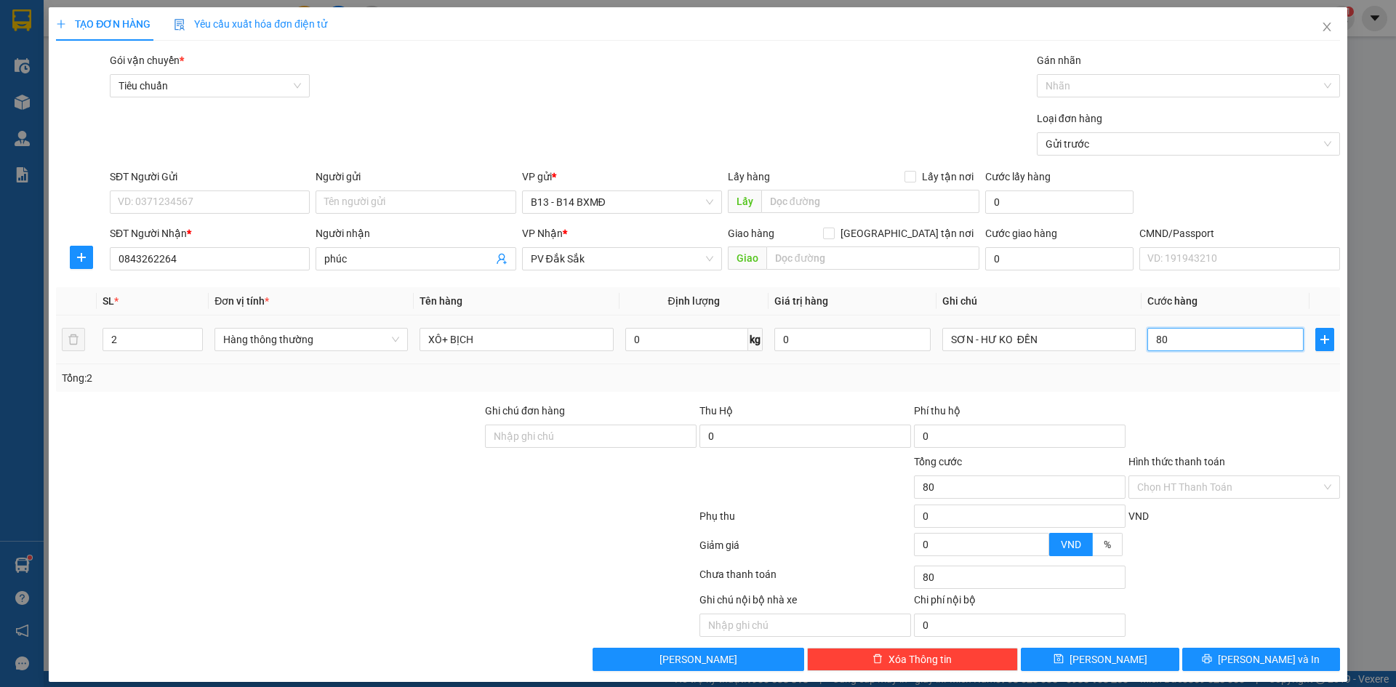
type input "800"
type input "8.000"
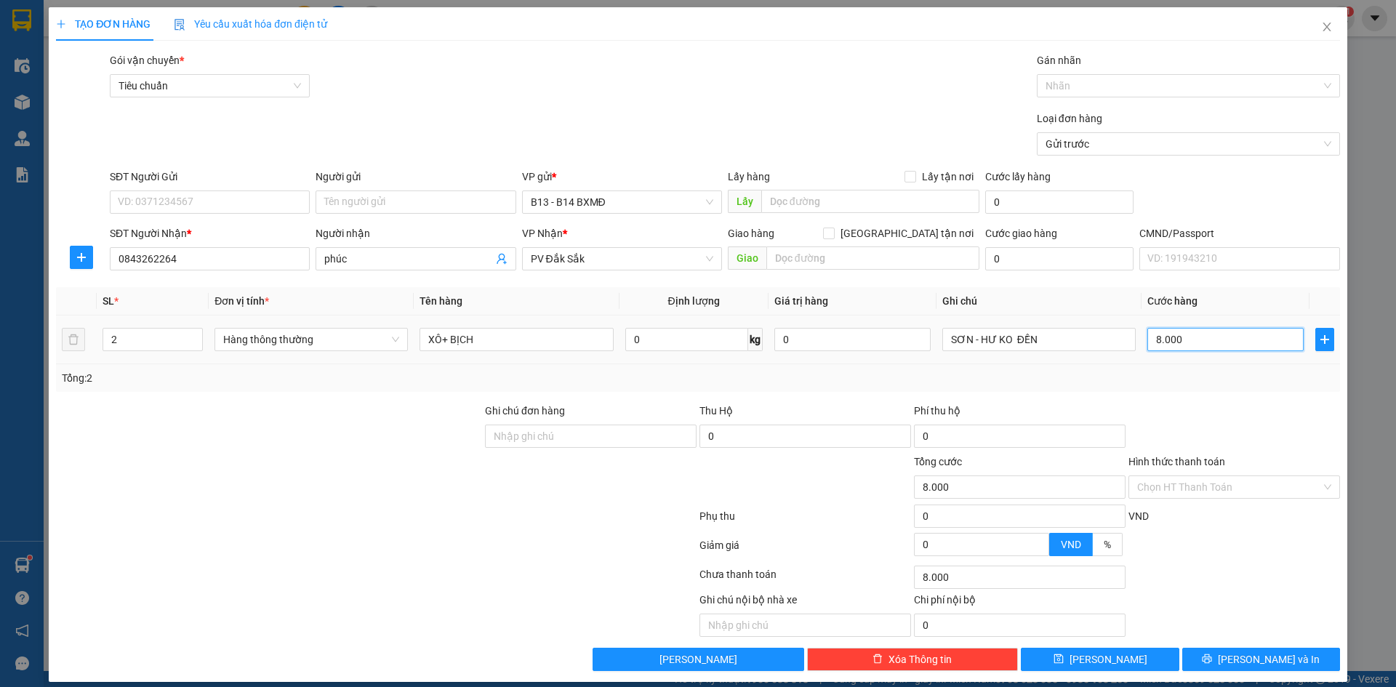
type input "80.000"
drag, startPoint x: 1226, startPoint y: 661, endPoint x: 1240, endPoint y: 673, distance: 18.1
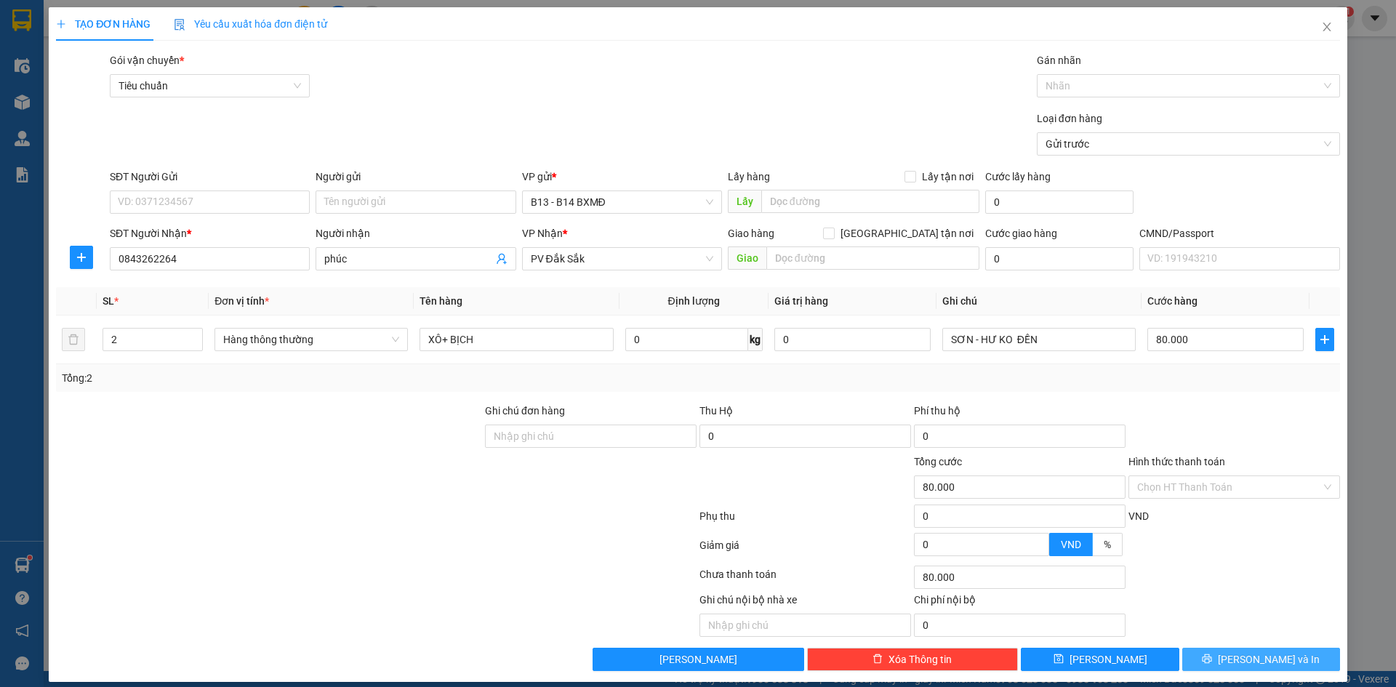
click at [1212, 661] on icon "printer" at bounding box center [1206, 658] width 10 height 10
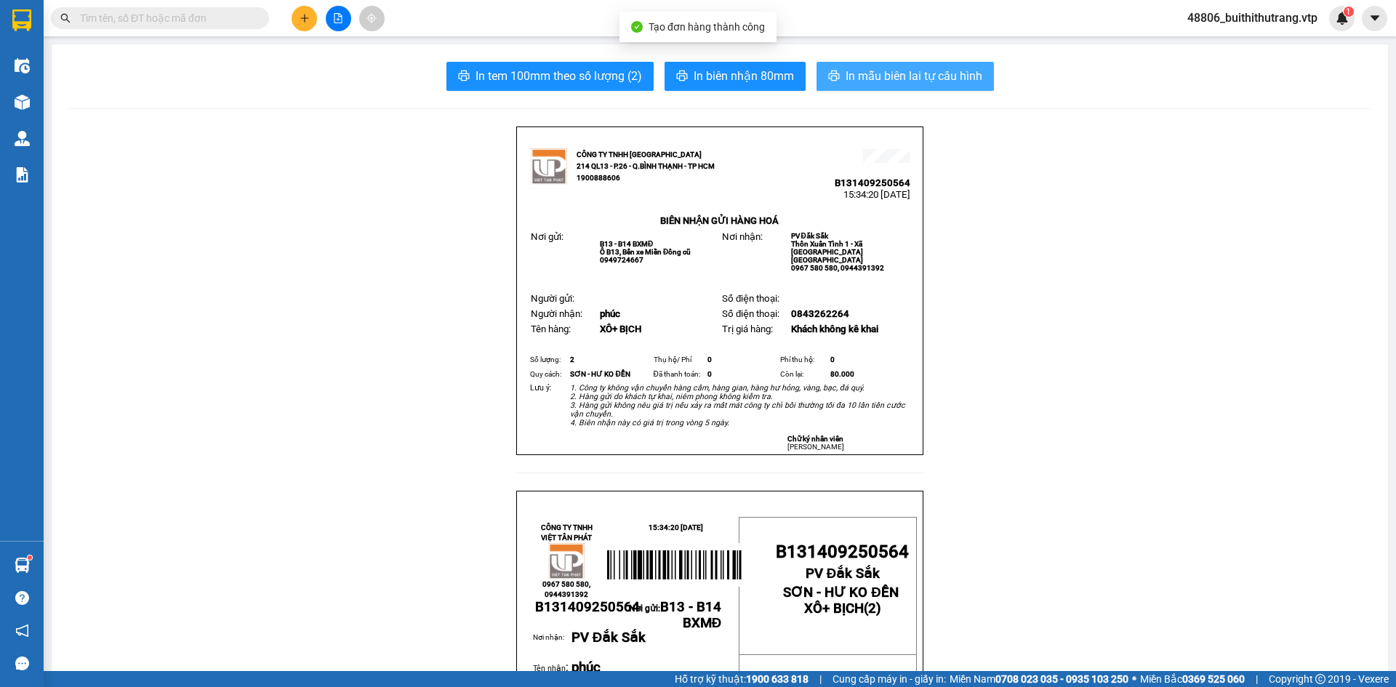
click at [923, 72] on span "In mẫu biên lai tự cấu hình" at bounding box center [913, 76] width 137 height 18
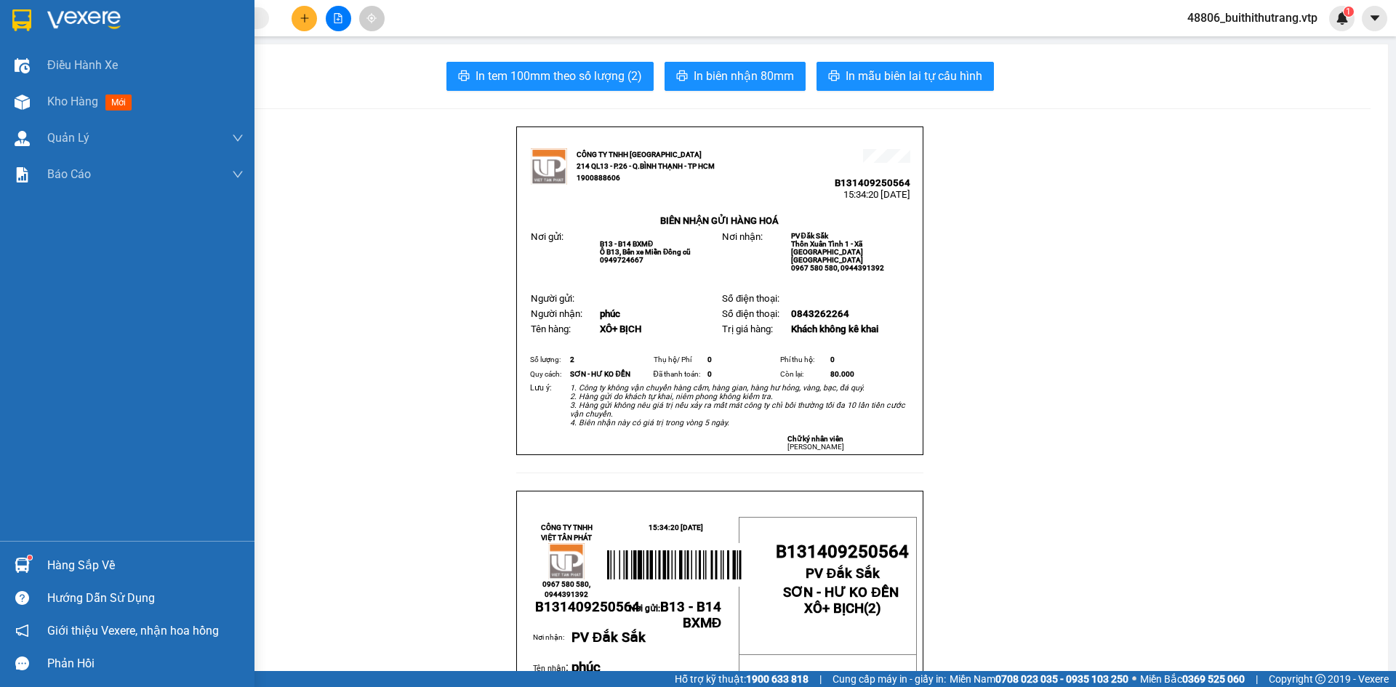
click at [40, 21] on div at bounding box center [127, 23] width 254 height 47
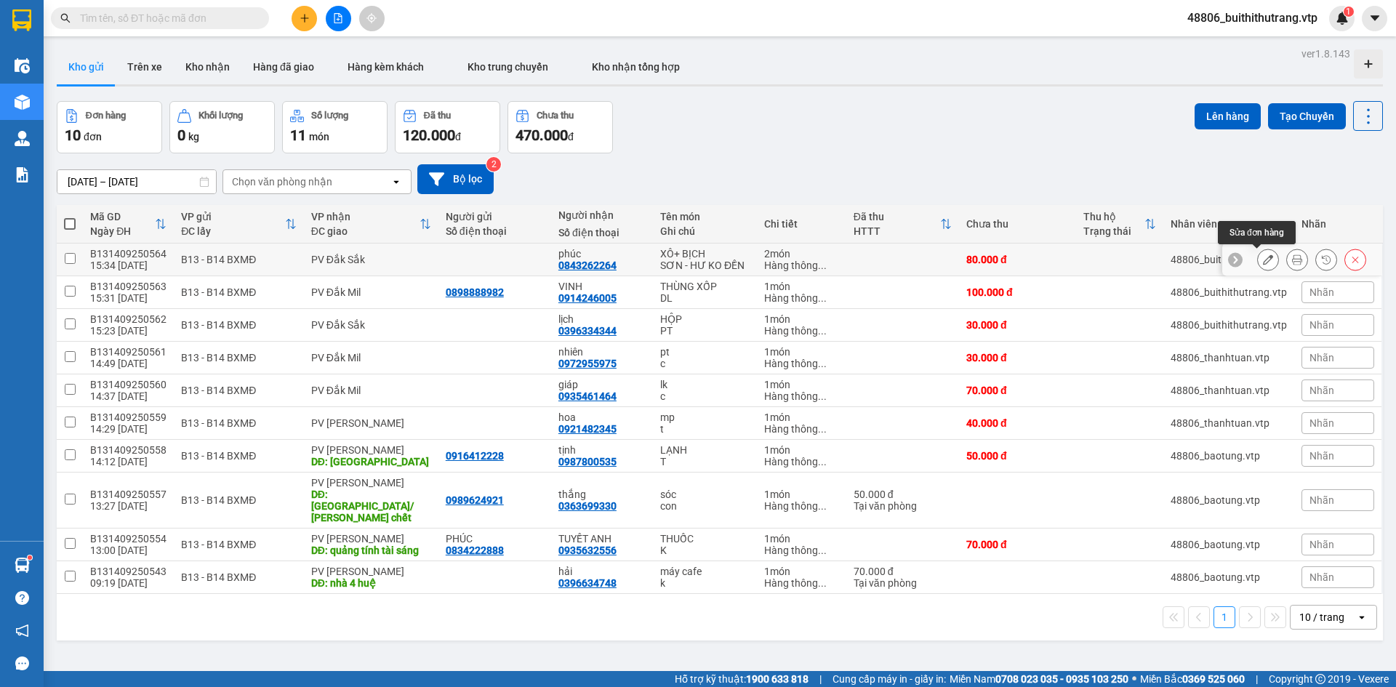
click at [1263, 262] on icon at bounding box center [1268, 259] width 10 height 10
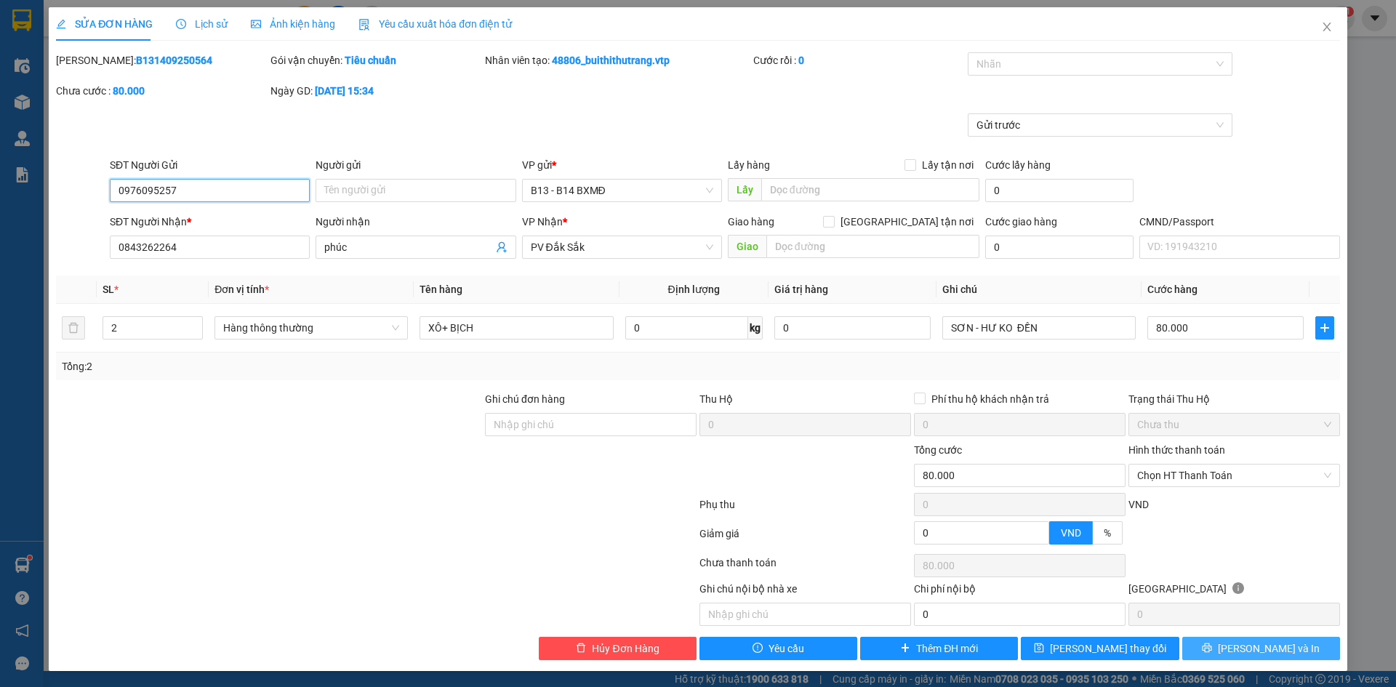
type input "0976095257"
click at [1210, 650] on button "[PERSON_NAME] và In" at bounding box center [1261, 648] width 158 height 23
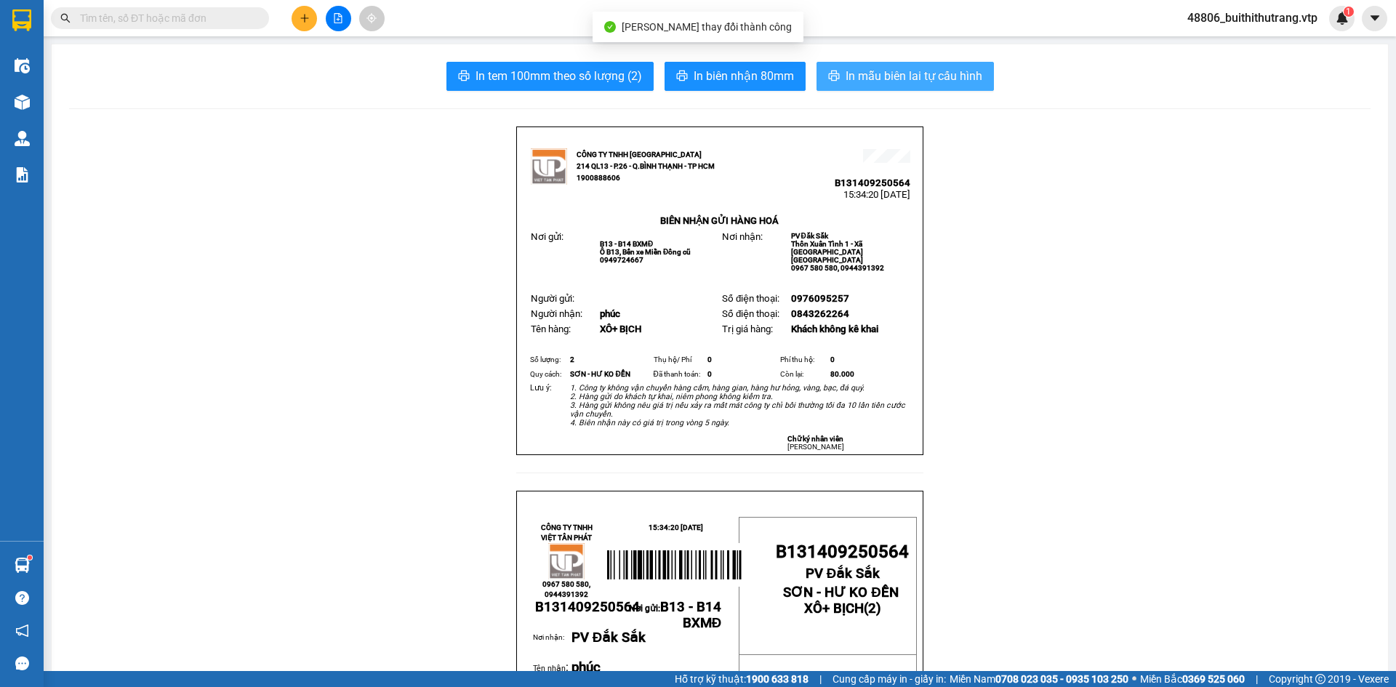
click at [920, 72] on span "In mẫu biên lai tự cấu hình" at bounding box center [913, 76] width 137 height 18
